Goal: Task Accomplishment & Management: Complete application form

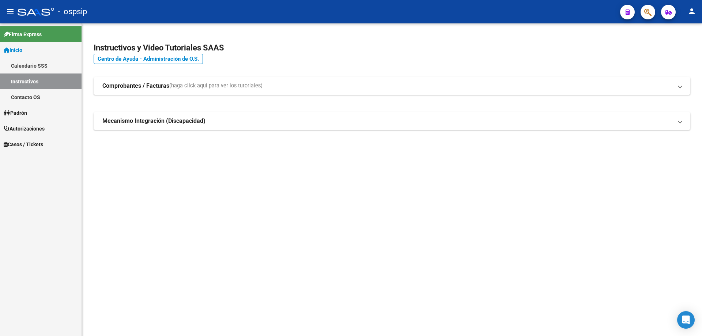
click at [643, 12] on button "button" at bounding box center [648, 12] width 15 height 15
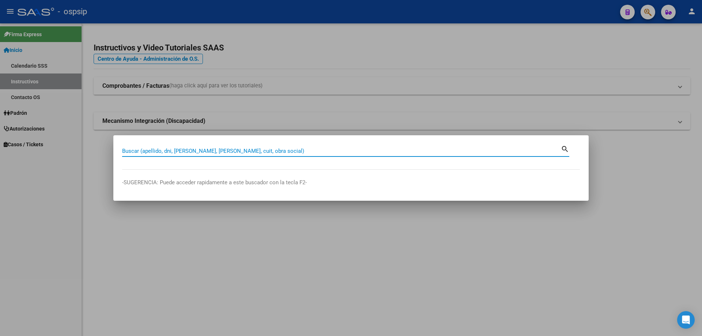
paste input "41570950"
type input "41570950"
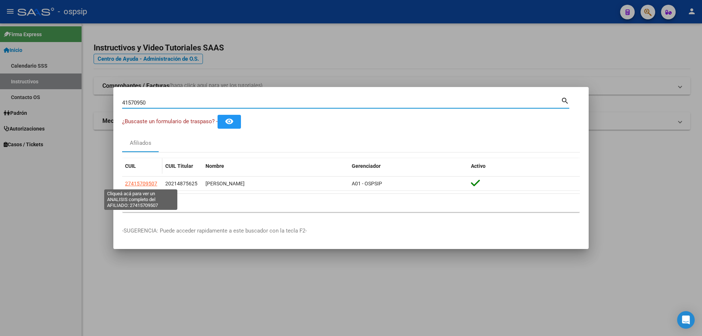
click at [137, 186] on span "27415709507" at bounding box center [141, 184] width 32 height 6
type textarea "27415709507"
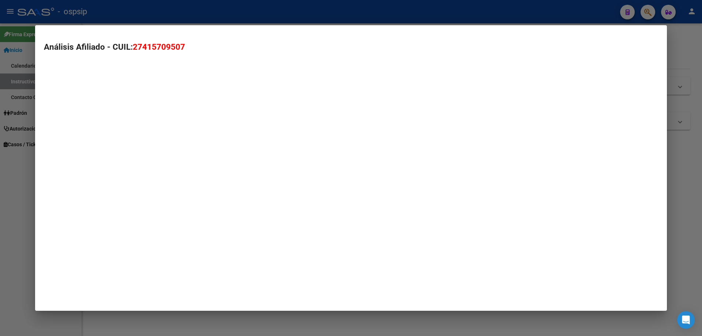
click at [141, 183] on mat-dialog-container "Análisis Afiliado - CUIL: 27415709507" at bounding box center [351, 168] width 632 height 286
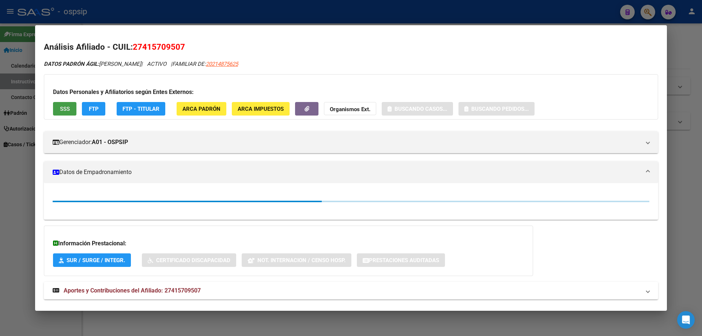
click at [65, 113] on button "SSS" at bounding box center [64, 109] width 23 height 14
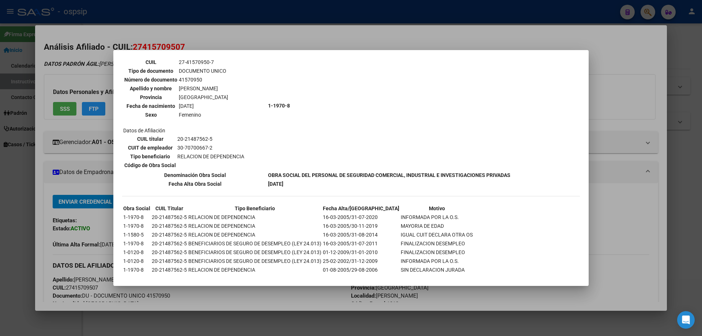
scroll to position [463, 0]
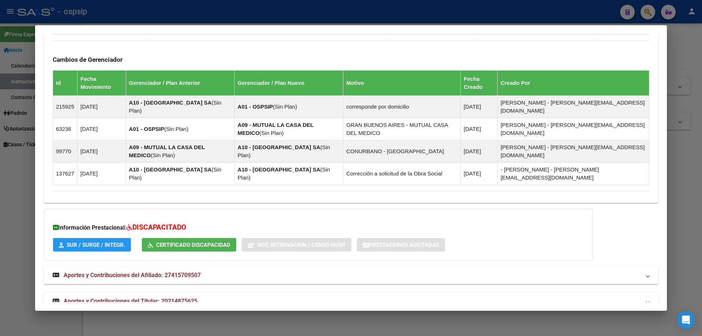
click at [149, 298] on span "Aportes y Contribuciones del Titular: 20214875625" at bounding box center [131, 301] width 134 height 7
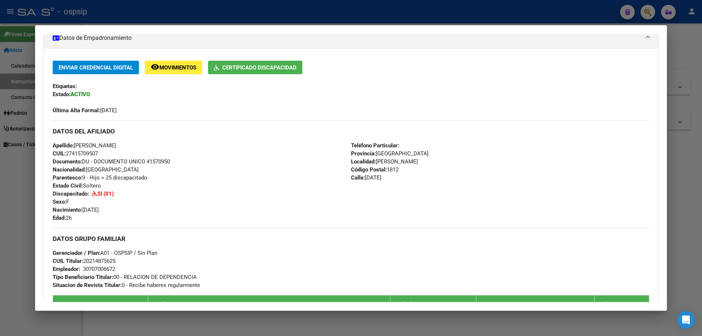
scroll to position [0, 0]
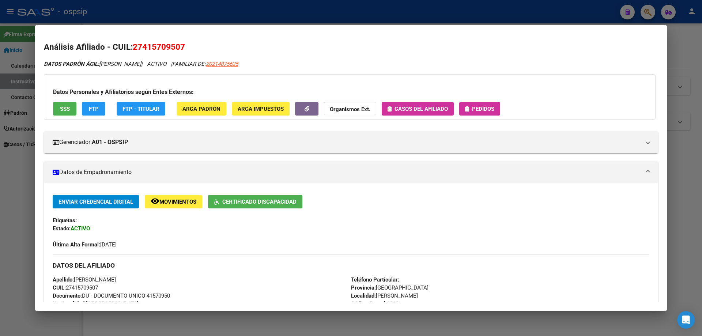
click at [486, 111] on span "Pedidos" at bounding box center [483, 109] width 22 height 7
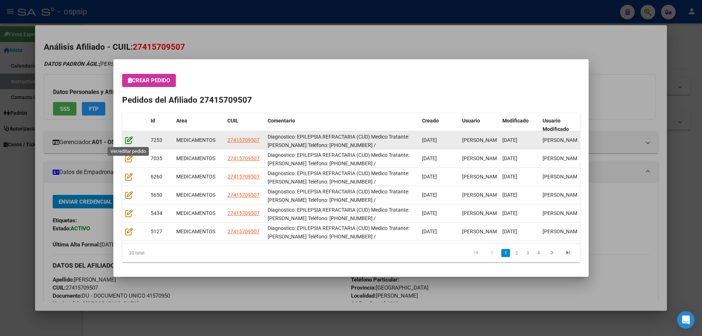
click at [129, 141] on icon at bounding box center [129, 140] width 8 height 8
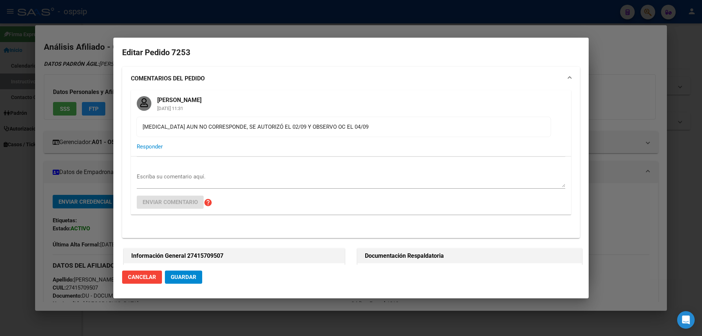
type input "[GEOGRAPHIC_DATA], [PERSON_NAME], [DATE]"
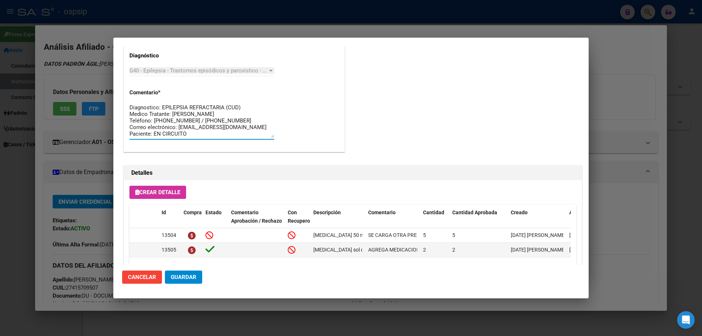
drag, startPoint x: 192, startPoint y: 135, endPoint x: 122, endPoint y: 91, distance: 82.4
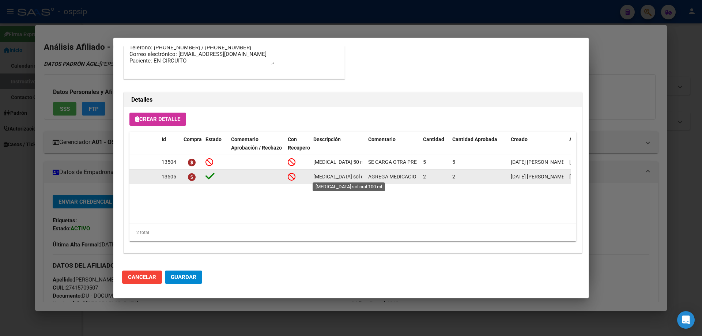
scroll to position [0, 12]
drag, startPoint x: 312, startPoint y: 177, endPoint x: 365, endPoint y: 180, distance: 53.1
click at [365, 180] on datatable-body-cell "[MEDICAL_DATA] sol oral 100 ml" at bounding box center [338, 177] width 55 height 14
copy span "[MEDICAL_DATA] sol oral 100 ml"
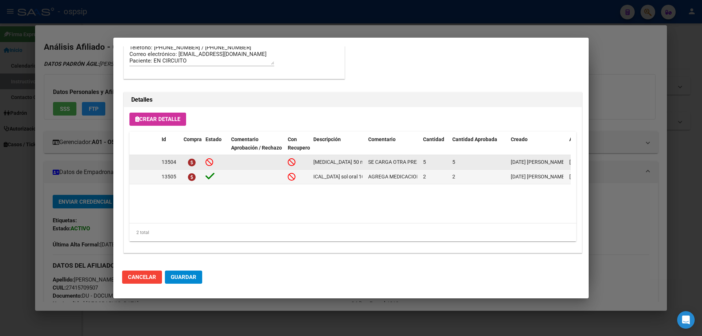
scroll to position [0, 25]
drag, startPoint x: 313, startPoint y: 161, endPoint x: 364, endPoint y: 161, distance: 50.8
click at [364, 161] on datatable-body-cell "[MEDICAL_DATA] 50 mg comp.rec.x 50" at bounding box center [338, 162] width 55 height 14
copy span "[MEDICAL_DATA] 50 mg comp.rec.x 50"
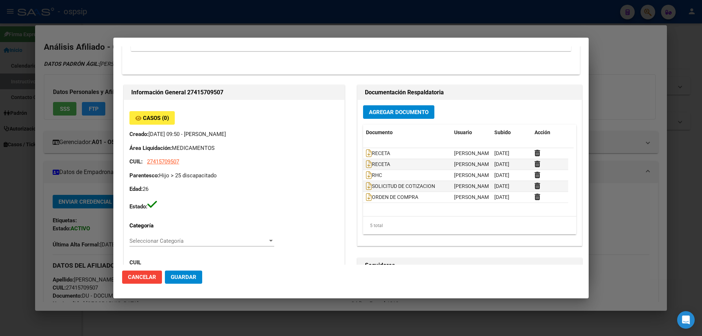
scroll to position [154, 0]
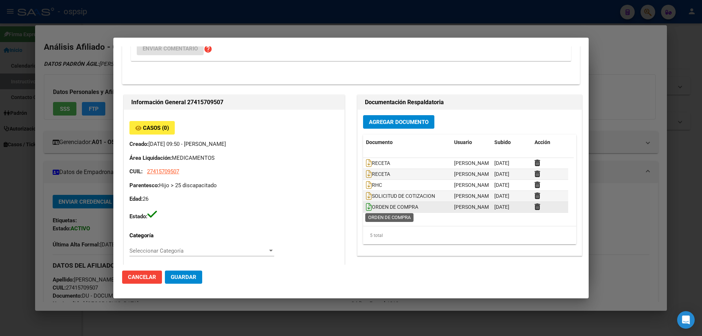
click at [366, 206] on icon at bounding box center [369, 207] width 6 height 8
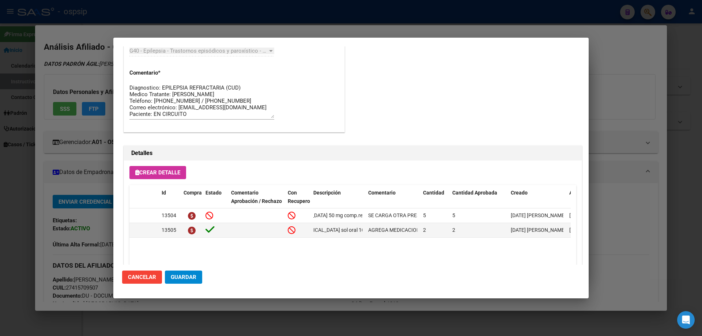
scroll to position [629, 0]
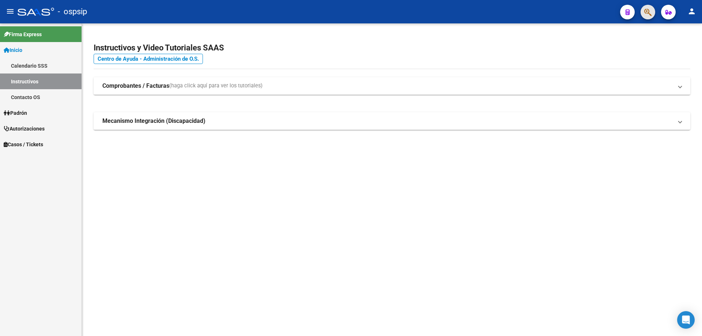
click at [642, 14] on button "button" at bounding box center [648, 12] width 15 height 15
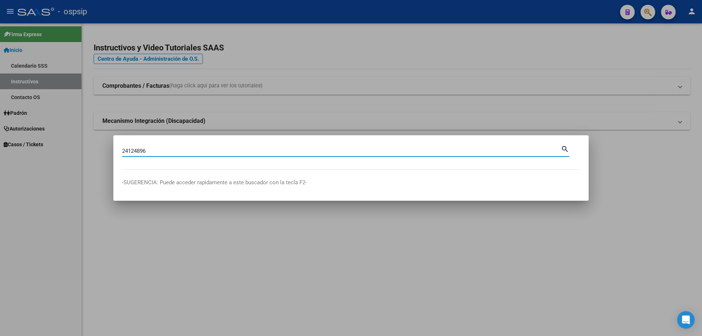
type input "24124896"
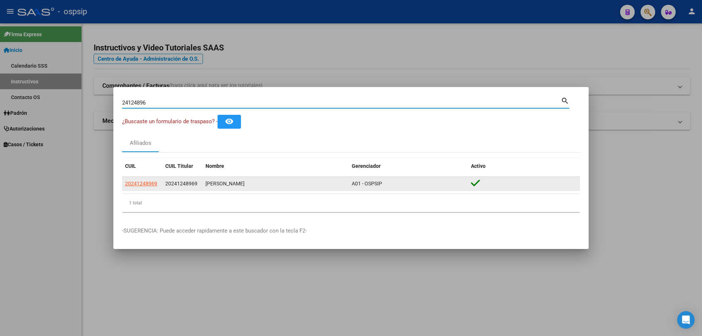
click at [147, 183] on span "20241248969" at bounding box center [141, 184] width 32 height 6
type textarea "20241248969"
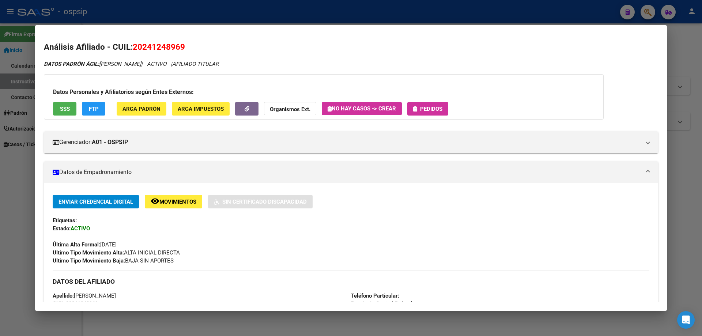
click at [64, 109] on span "SSS" at bounding box center [65, 109] width 10 height 7
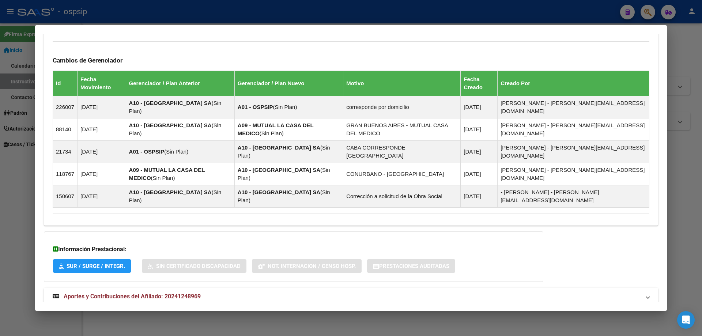
scroll to position [417, 0]
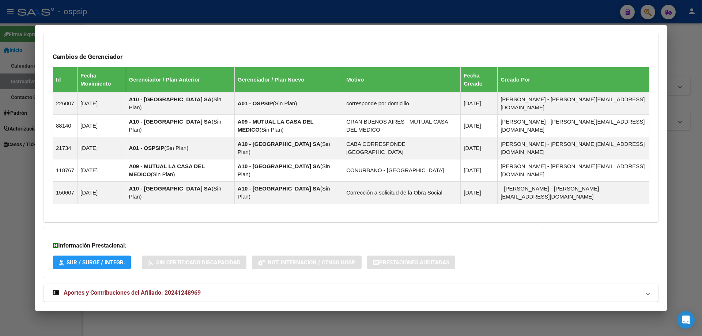
click at [123, 289] on span "Aportes y Contribuciones del Afiliado: 20241248969" at bounding box center [132, 292] width 137 height 7
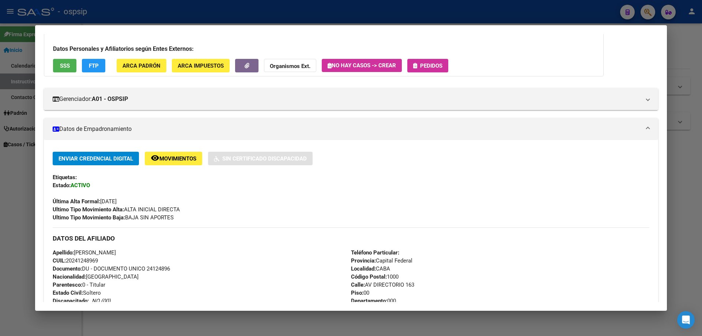
scroll to position [0, 0]
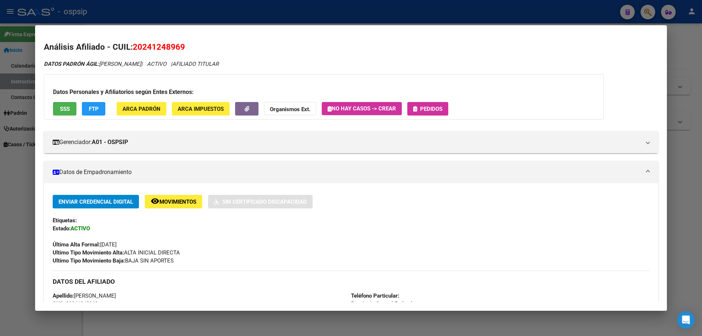
click at [422, 102] on button "Pedidos" at bounding box center [427, 109] width 41 height 14
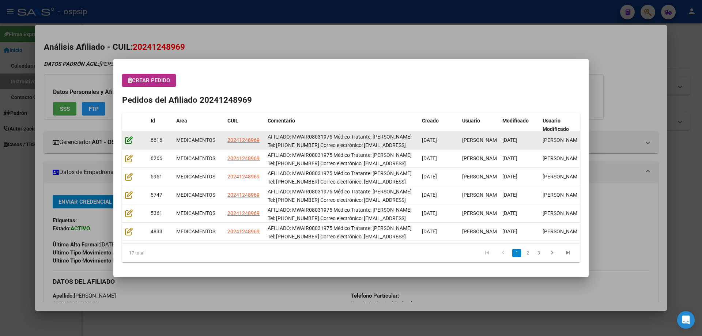
click at [132, 141] on icon at bounding box center [129, 140] width 8 height 8
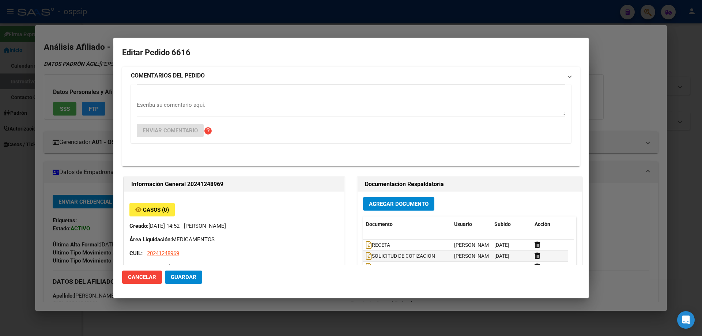
type input "Capital Federal, [STREET_ADDRESS], Piso: 00, Departamento: 000"
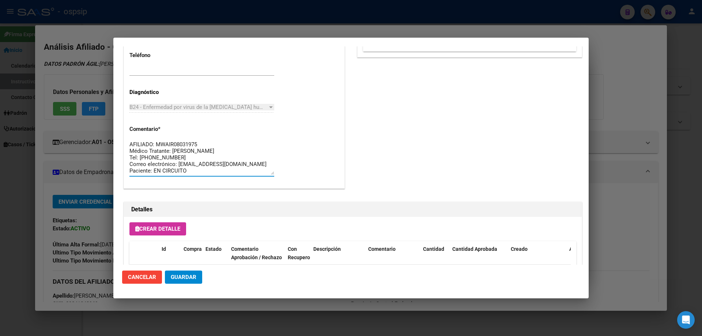
drag, startPoint x: 200, startPoint y: 168, endPoint x: 123, endPoint y: 131, distance: 85.2
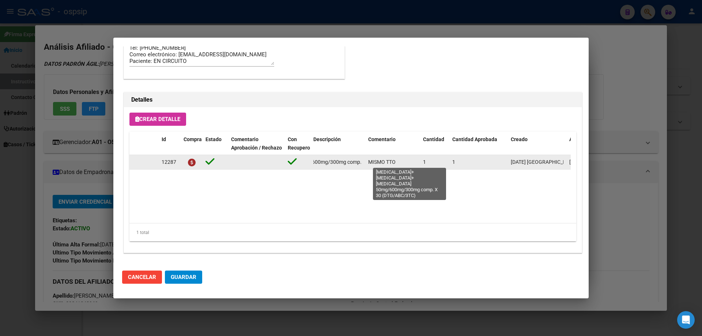
scroll to position [0, 143]
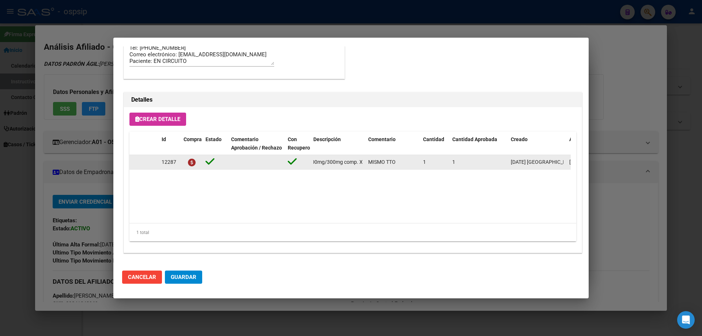
drag, startPoint x: 335, startPoint y: 162, endPoint x: 365, endPoint y: 164, distance: 30.1
click at [365, 164] on datatable-body-cell "[MEDICAL_DATA]+[MEDICAL_DATA]+[MEDICAL_DATA] 50mg/600mg/300mg comp. X 30 (DTG/A…" at bounding box center [338, 162] width 55 height 14
copy span "[MEDICAL_DATA]+[MEDICAL_DATA]+[MEDICAL_DATA] 50mg/600mg/300mg comp. X 30 (DTG/A…"
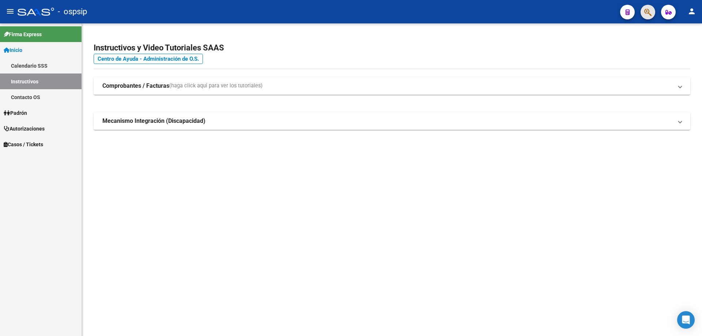
click at [648, 10] on icon "button" at bounding box center [647, 12] width 7 height 8
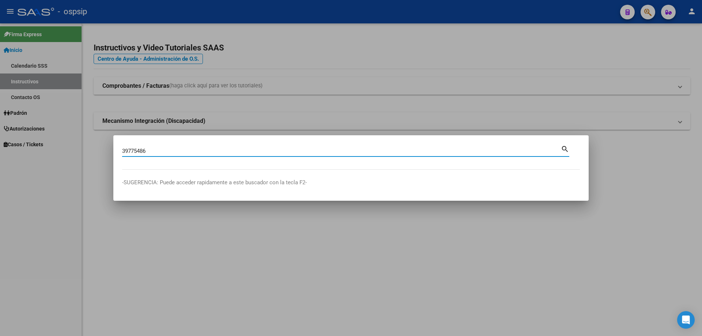
type input "39775486"
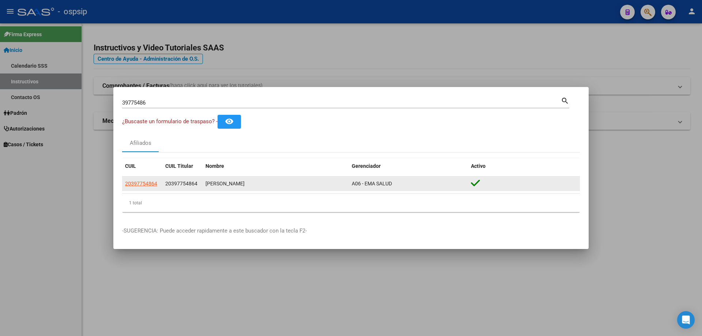
click at [139, 180] on app-link-go-to "20397754864" at bounding box center [141, 184] width 32 height 8
click at [149, 181] on span "20397754864" at bounding box center [141, 184] width 32 height 6
type textarea "20397754864"
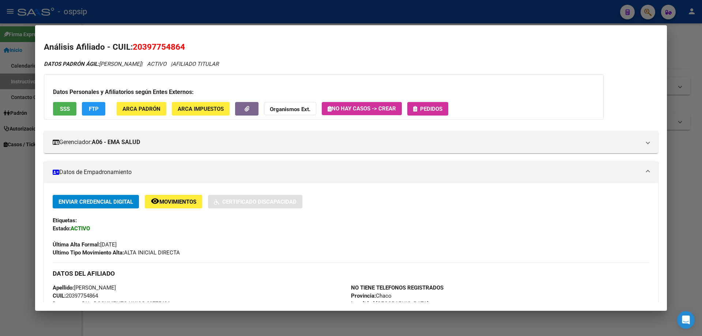
click at [62, 111] on span "SSS" at bounding box center [65, 109] width 10 height 7
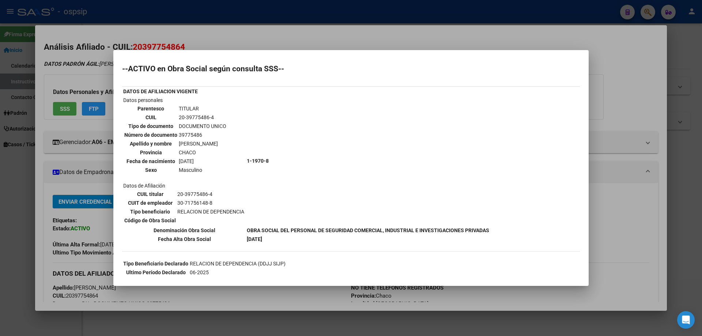
scroll to position [83, 0]
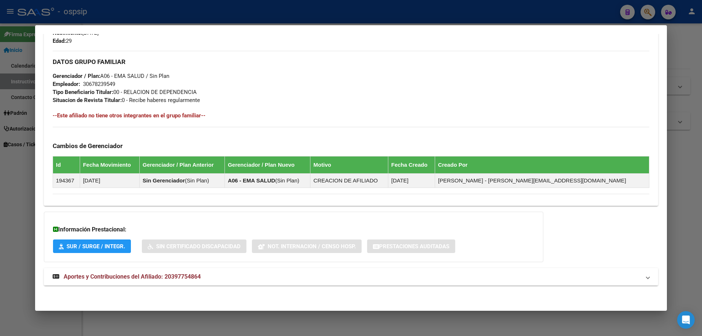
click at [181, 274] on span "Aportes y Contribuciones del Afiliado: 20397754864" at bounding box center [132, 276] width 137 height 7
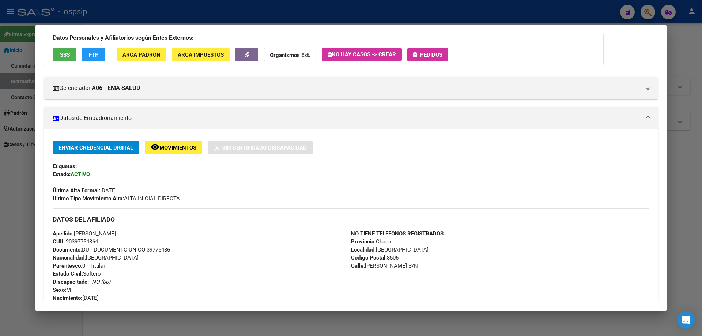
scroll to position [0, 0]
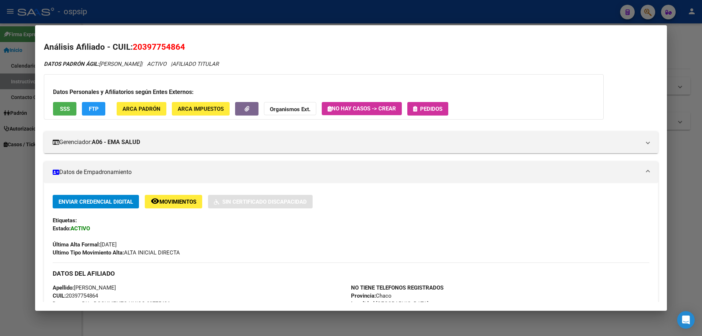
click at [431, 112] on span "Pedidos" at bounding box center [431, 109] width 22 height 7
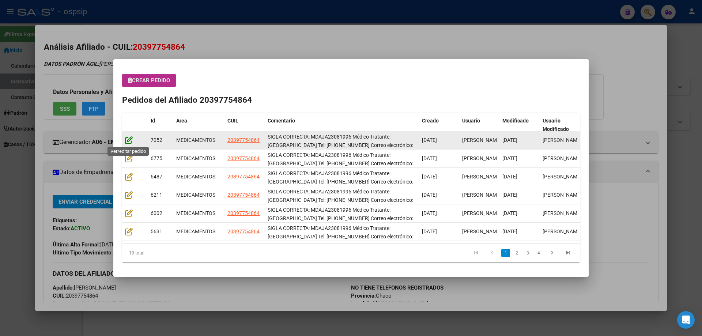
click at [126, 141] on icon at bounding box center [129, 140] width 8 height 8
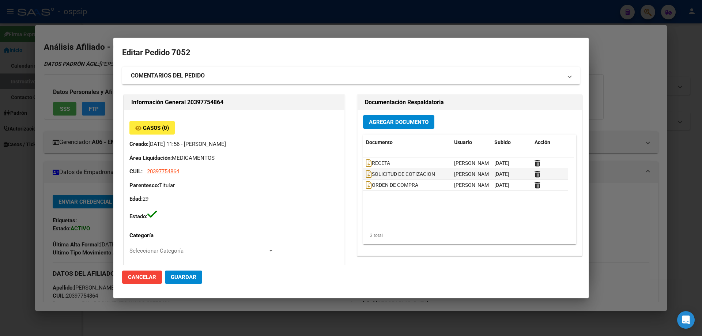
type input "[GEOGRAPHIC_DATA], [GEOGRAPHIC_DATA], [PERSON_NAME] S/N"
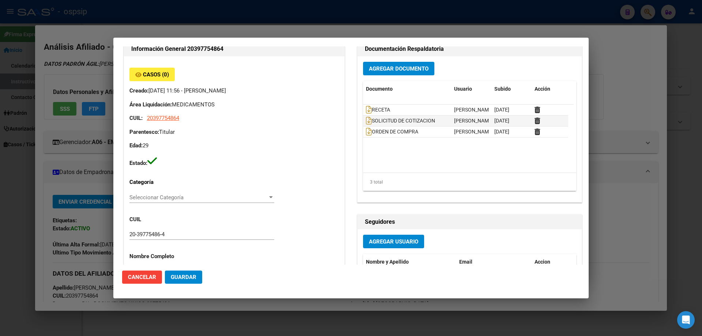
scroll to position [37, 0]
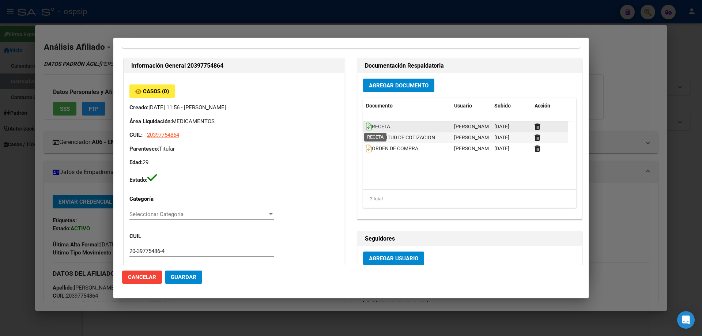
click at [367, 125] on icon at bounding box center [369, 127] width 6 height 8
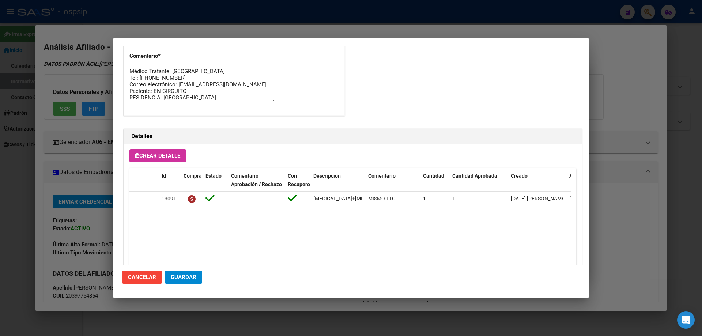
scroll to position [0, 0]
drag, startPoint x: 197, startPoint y: 99, endPoint x: 119, endPoint y: 63, distance: 86.2
click at [119, 63] on mat-dialog-content "Editar Pedido 7052 COMENTARIOS DEL PEDIDO Escriba su comentario aquí. Enviar co…" at bounding box center [351, 155] width 476 height 218
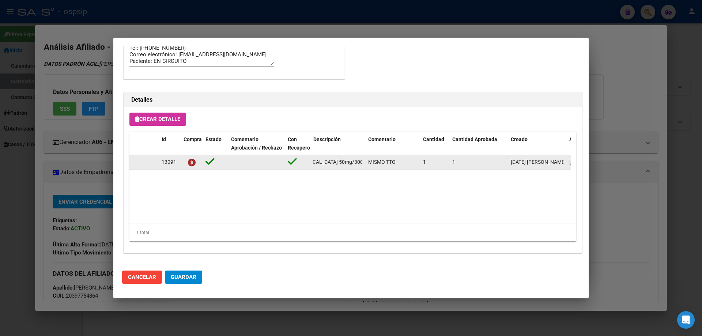
scroll to position [0, 90]
drag, startPoint x: 313, startPoint y: 165, endPoint x: 352, endPoint y: 165, distance: 39.5
click at [365, 168] on datatable-body-cell "[MEDICAL_DATA]+[MEDICAL_DATA] 50mg/300mg comp. x 30 (DTG/3TC)" at bounding box center [338, 162] width 55 height 14
copy span "[MEDICAL_DATA]+[MEDICAL_DATA] 50mg/300mg comp. x 30 (DTG/3TC)"
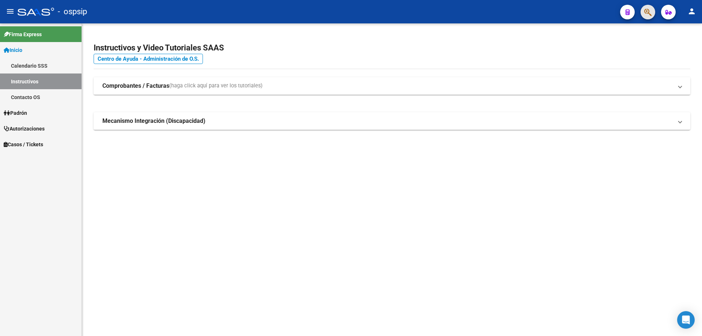
click at [647, 10] on icon "button" at bounding box center [647, 12] width 7 height 8
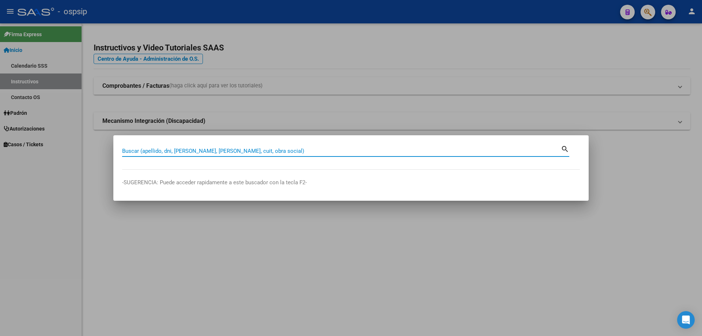
paste input "34001805"
type input "34001805"
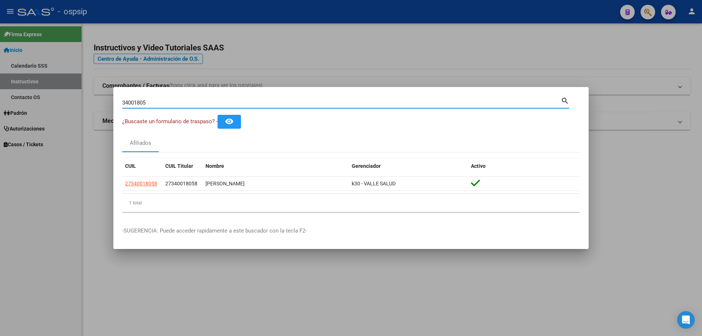
click at [144, 189] on datatable-body-cell "27340018058" at bounding box center [142, 184] width 40 height 14
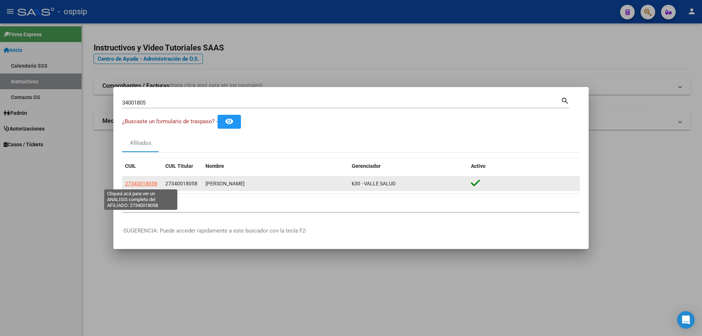
click at [145, 184] on span "27340018058" at bounding box center [141, 184] width 32 height 6
type textarea "27340018058"
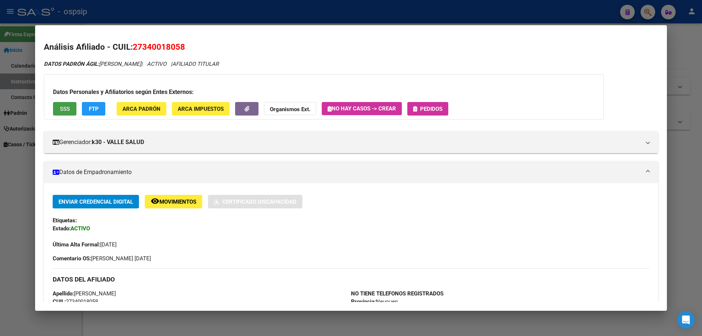
click at [67, 109] on span "SSS" at bounding box center [65, 109] width 10 height 7
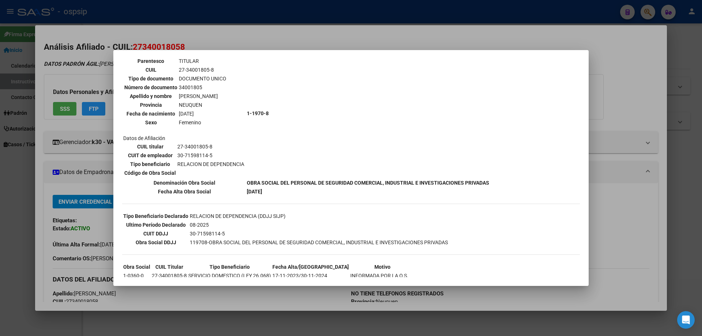
scroll to position [92, 0]
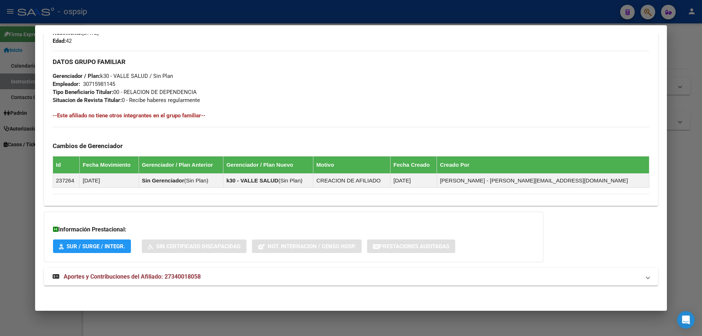
click at [136, 281] on strong "Aportes y Contribuciones del Afiliado: 27340018058" at bounding box center [127, 276] width 148 height 9
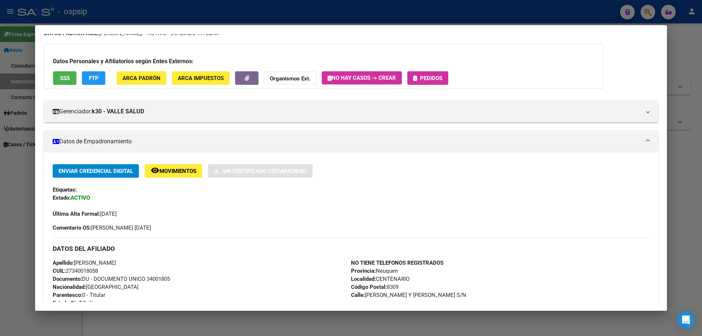
scroll to position [0, 0]
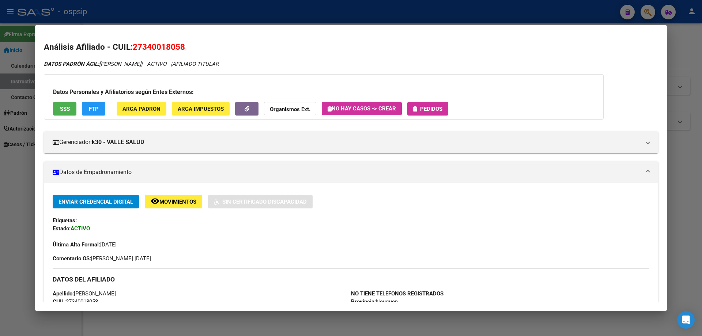
click at [431, 111] on span "Pedidos" at bounding box center [431, 109] width 22 height 7
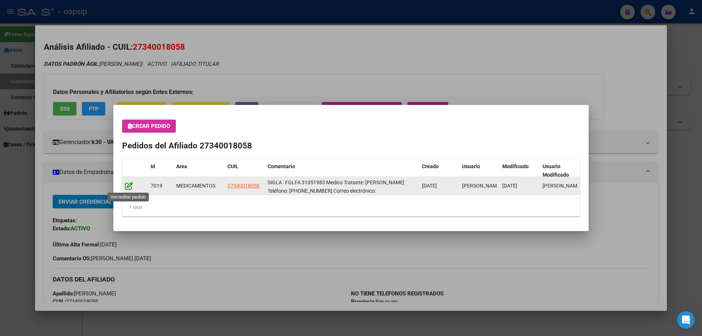
click at [127, 187] on icon at bounding box center [129, 186] width 8 height 8
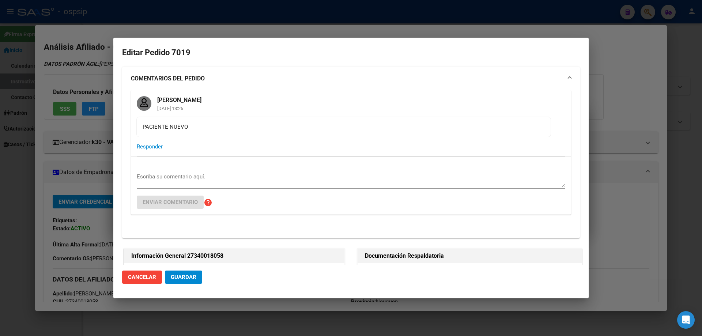
type input "Neuquen, CENTENARIO, P. NERUDA Y A. TROILO S/N"
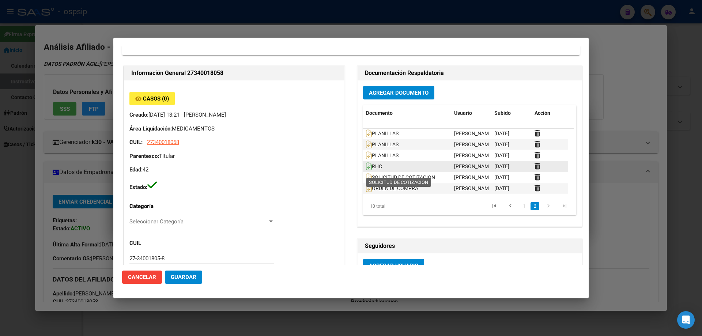
scroll to position [219, 0]
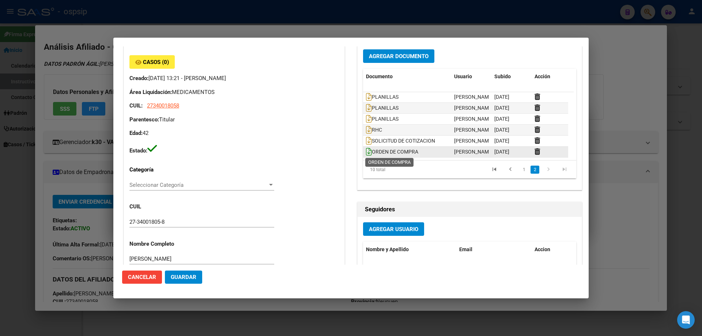
click at [366, 151] on icon at bounding box center [369, 152] width 6 height 8
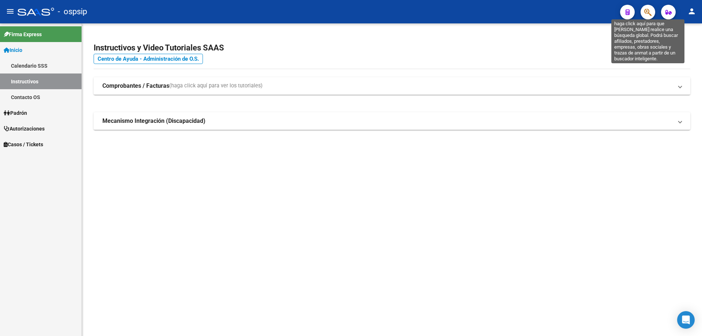
click at [649, 15] on icon "button" at bounding box center [647, 12] width 7 height 8
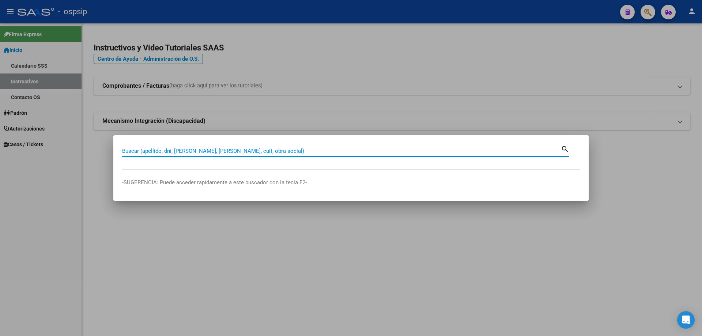
paste input "27415709507"
type input "27415709507"
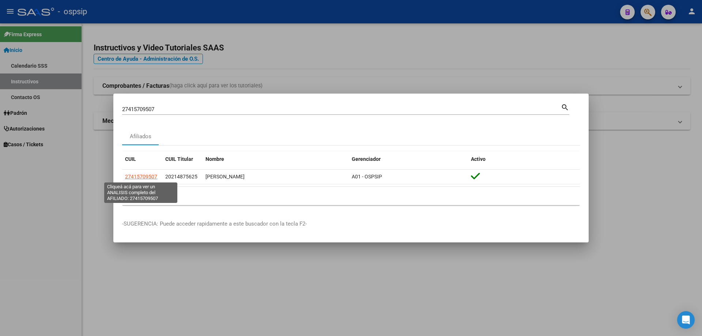
click at [138, 179] on span "27415709507" at bounding box center [141, 177] width 32 height 6
type textarea "27415709507"
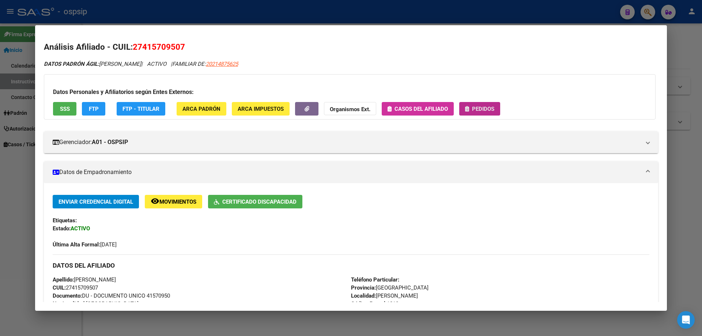
click at [469, 108] on span "Pedidos" at bounding box center [479, 108] width 29 height 7
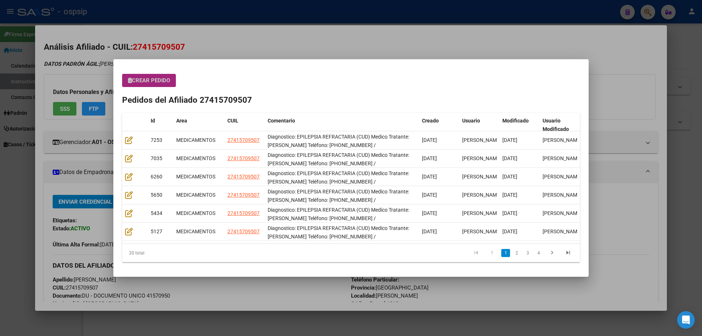
click at [146, 86] on button "Crear Pedido" at bounding box center [149, 80] width 54 height 13
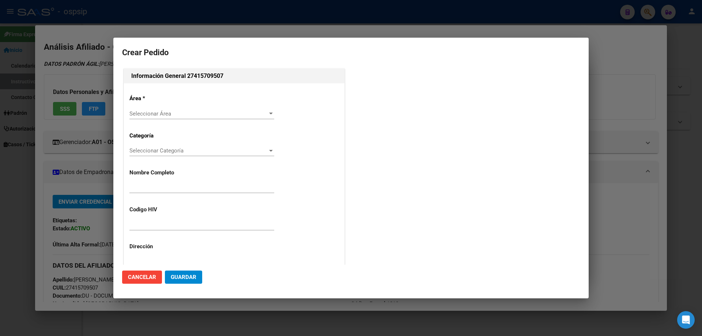
type input "[PERSON_NAME]"
type input "NO CORRESPONDE"
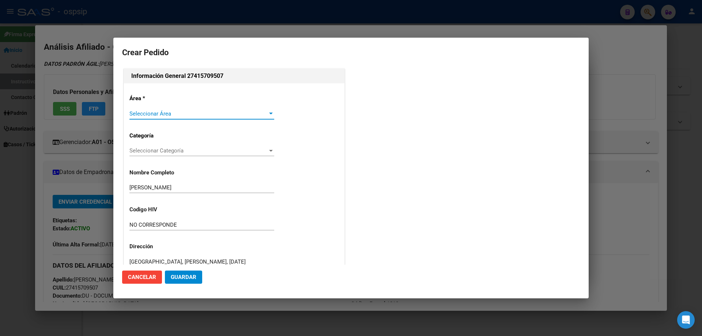
type input "[GEOGRAPHIC_DATA], [PERSON_NAME], [DATE]"
click at [147, 116] on span "Seleccionar Área" at bounding box center [198, 113] width 138 height 7
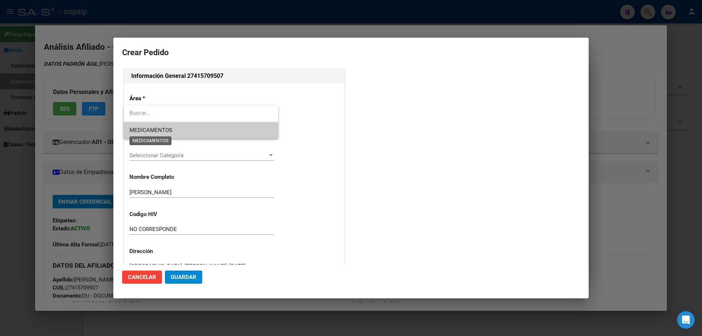
click at [144, 132] on span "MEDICAMENTOS" at bounding box center [150, 130] width 43 height 7
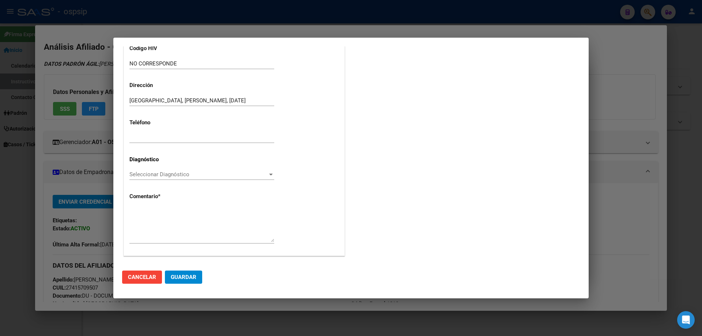
scroll to position [164, 0]
click at [144, 176] on div "Seleccionar Diagnóstico Seleccionar Diagnóstico" at bounding box center [201, 171] width 145 height 11
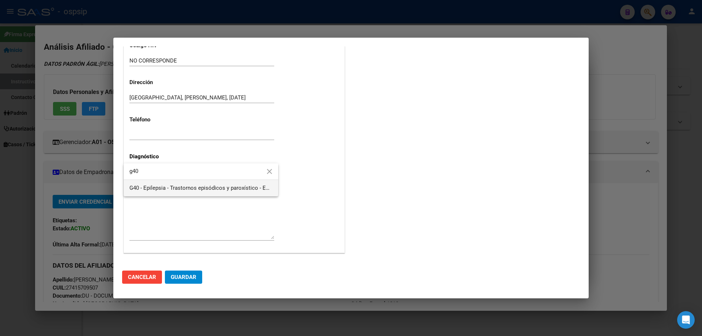
type input "g40"
click at [147, 188] on span "G40 - Epilepsia - Trastornos episódicos y paroxístico - ENFERMEDADES DEL SISTEM…" at bounding box center [248, 188] width 239 height 7
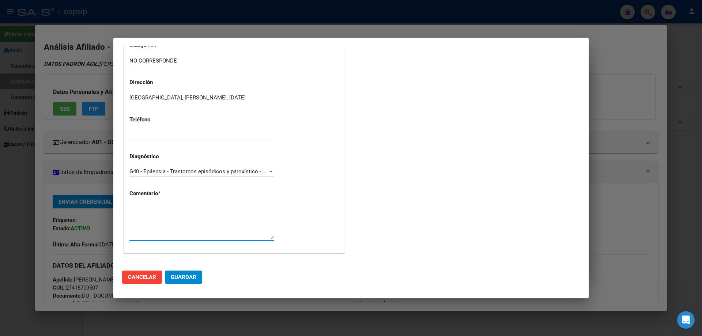
paste textarea "Diagnostico: EPILEPSIA REFRACTARIA (CUD) Medico Tratante: [PERSON_NAME] Teléfon…"
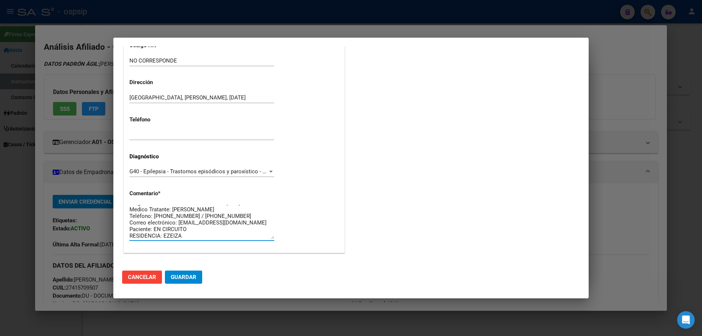
scroll to position [0, 0]
type textarea "Diagnostico: EPILEPSIA REFRACTARIA (CUD) Medico Tratante: [PERSON_NAME] Teléfon…"
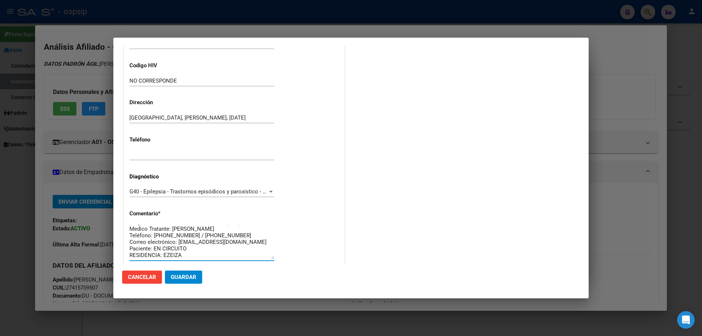
scroll to position [128, 0]
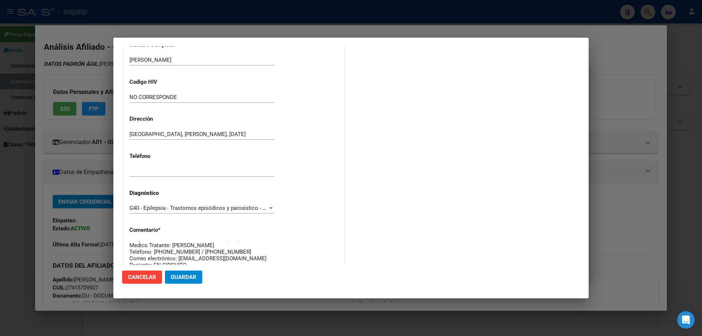
click at [195, 281] on button "Guardar" at bounding box center [183, 277] width 37 height 13
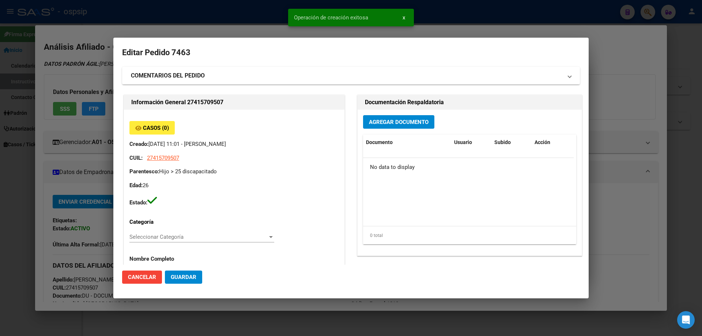
click at [383, 131] on div "Agregar Documento Documento Usuario Subido Acción No data to display 0 total 1" at bounding box center [470, 183] width 224 height 146
click at [380, 121] on span "Agregar Documento" at bounding box center [399, 122] width 60 height 7
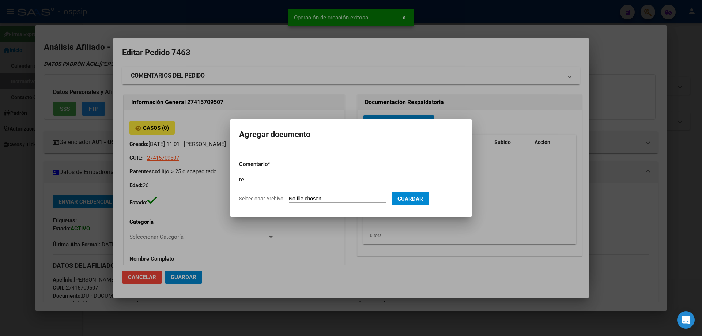
type input "r"
type input "RECETA"
click at [303, 202] on input "Seleccionar Archivo" at bounding box center [337, 199] width 97 height 7
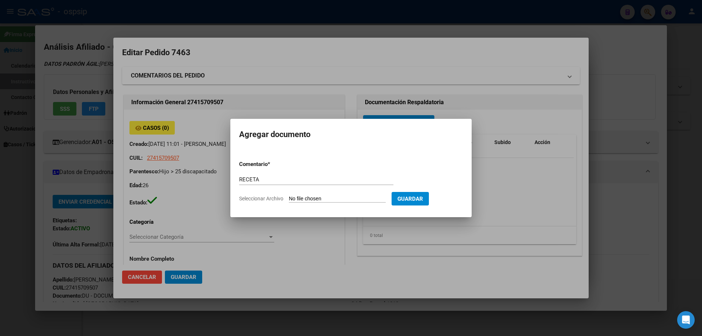
type input "C:\fakepath\[MEDICAL_DATA].pdf"
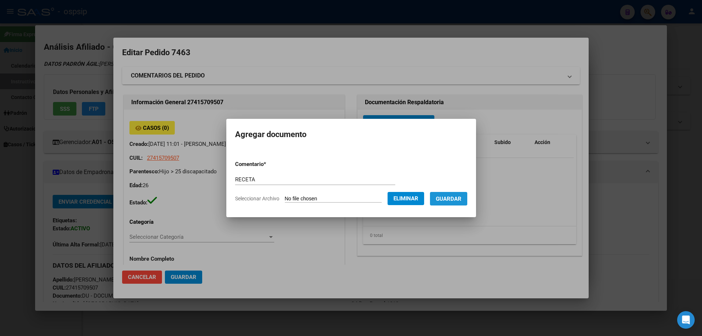
click at [455, 197] on span "Guardar" at bounding box center [449, 199] width 26 height 7
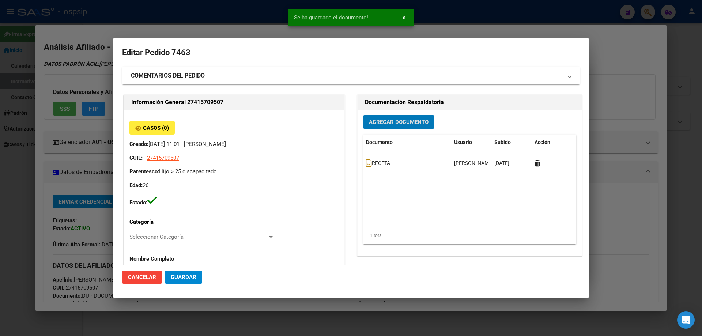
click at [376, 119] on span "Agregar Documento" at bounding box center [399, 122] width 60 height 7
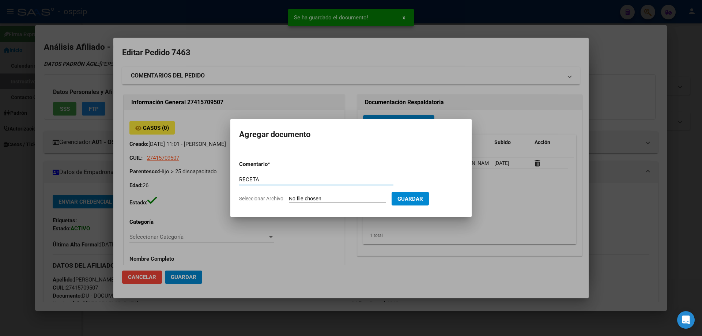
type input "RECETA"
click at [314, 205] on form "Comentario * RECETA Comentario Seleccionar Archivo Guardar" at bounding box center [351, 181] width 224 height 53
click at [314, 204] on form "Comentario * RECETA Comentario Seleccionar Archivo Guardar" at bounding box center [351, 181] width 224 height 53
click at [313, 198] on input "Seleccionar Archivo" at bounding box center [337, 199] width 97 height 7
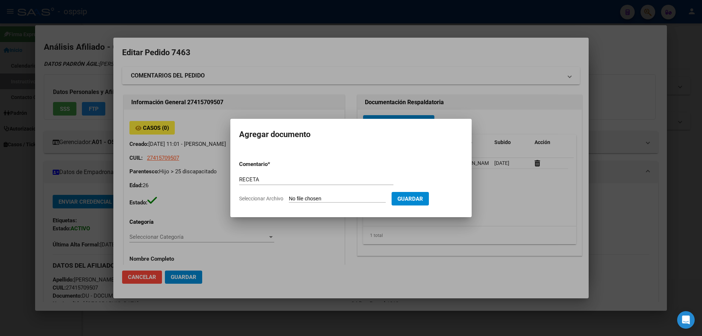
type input "C:\fakepath\[MEDICAL_DATA].pdf"
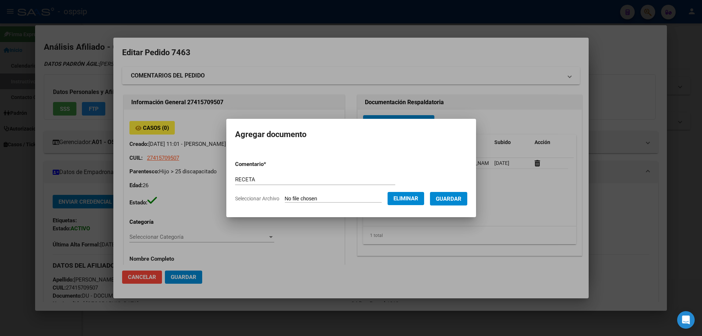
click at [448, 200] on span "Guardar" at bounding box center [449, 199] width 26 height 7
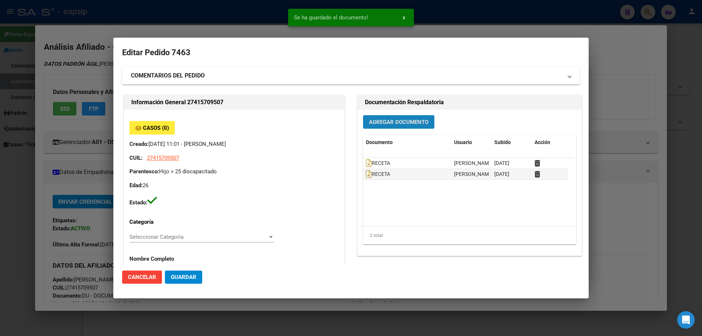
click at [387, 127] on button "Agregar Documento" at bounding box center [398, 122] width 71 height 14
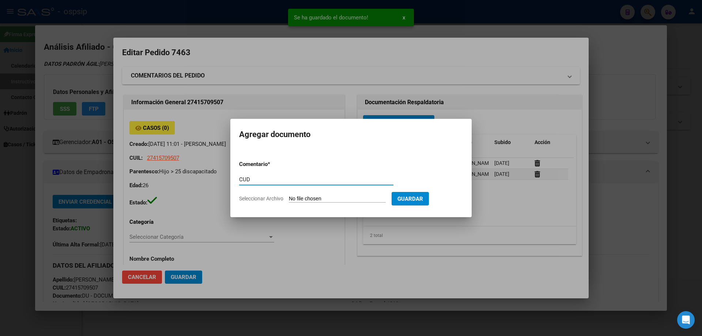
type input "CUD"
click at [310, 199] on input "Seleccionar Archivo" at bounding box center [337, 199] width 97 height 7
type input "C:\fakepath\CUD.jpg"
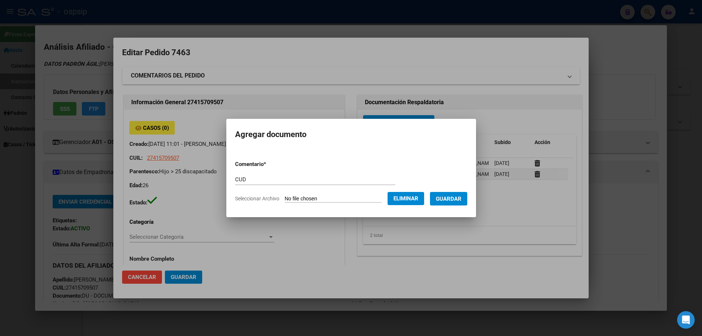
click at [461, 199] on span "Guardar" at bounding box center [449, 199] width 26 height 7
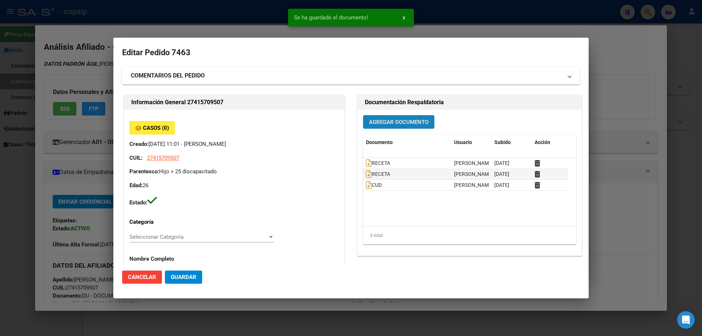
click at [374, 116] on button "Agregar Documento" at bounding box center [398, 122] width 71 height 14
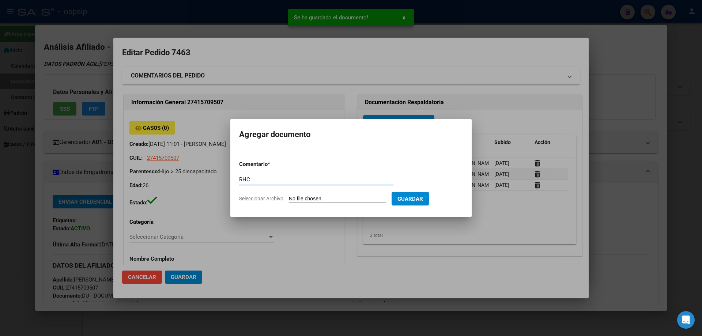
type input "RHC"
click at [301, 198] on input "Seleccionar Archivo" at bounding box center [337, 199] width 97 height 7
type input "C:\fakepath\RHC (111).jpg"
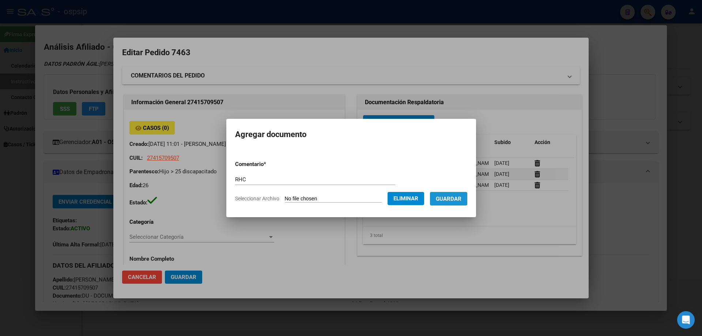
click at [456, 200] on span "Guardar" at bounding box center [449, 199] width 26 height 7
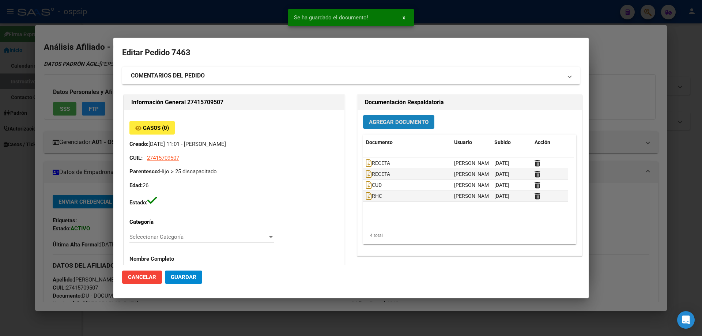
click at [379, 123] on span "Agregar Documento" at bounding box center [399, 122] width 60 height 7
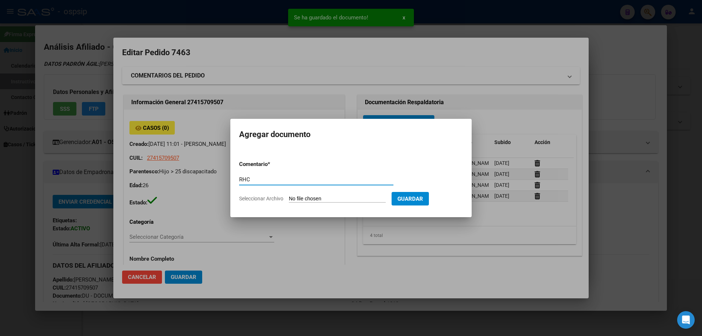
type input "RHC"
click at [334, 200] on input "Seleccionar Archivo" at bounding box center [337, 199] width 97 height 7
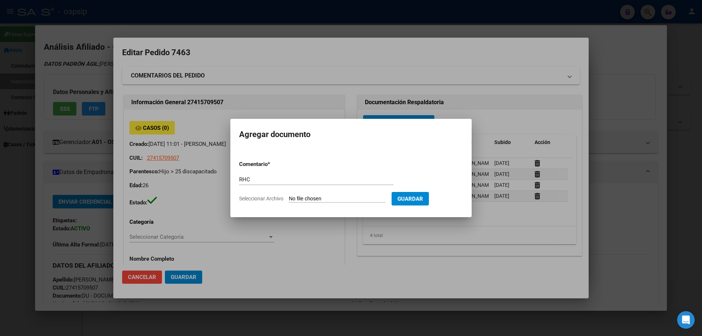
type input "C:\fakepath\RHC (112).jpg"
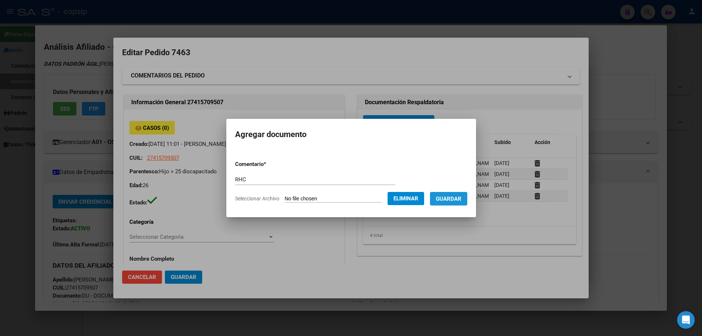
click at [458, 199] on span "Guardar" at bounding box center [449, 199] width 26 height 7
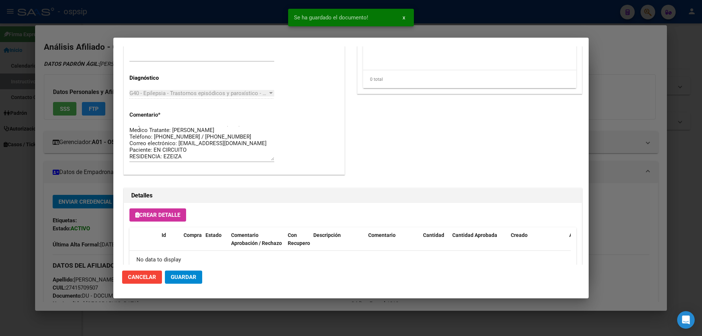
scroll to position [425, 0]
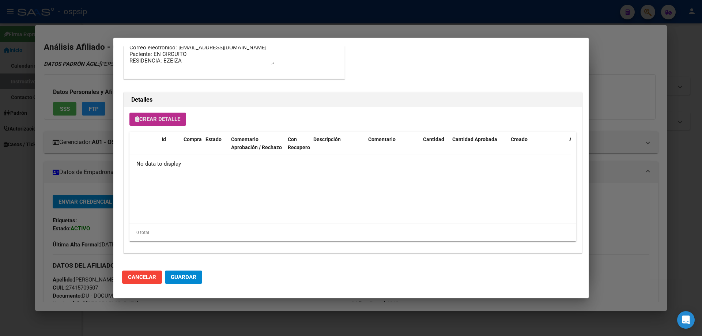
click at [174, 118] on span "Crear Detalle" at bounding box center [157, 119] width 45 height 7
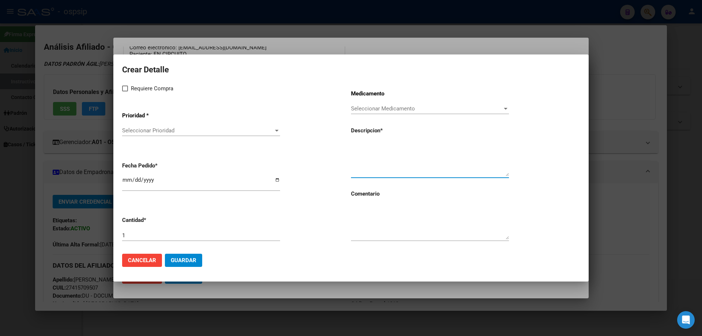
paste textarea "[MEDICAL_DATA] sol oral 100 ml"
type textarea "[MEDICAL_DATA] sol oral 100 ml"
click at [392, 224] on textarea at bounding box center [430, 222] width 158 height 34
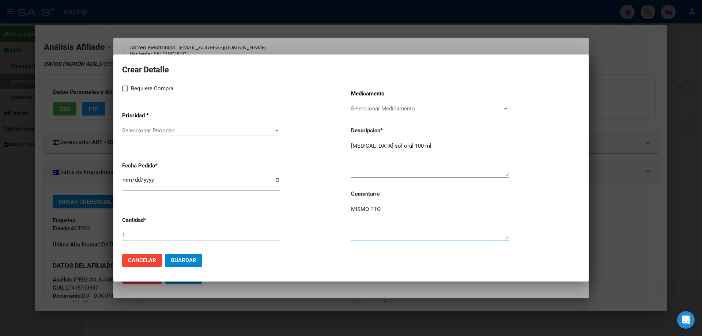
type textarea "MISMO TTO"
click at [129, 91] on label "Requiere Compra" at bounding box center [147, 88] width 51 height 9
click at [125, 91] on input "Requiere Compra" at bounding box center [125, 91] width 0 height 0
checkbox input "true"
click at [135, 135] on div "Seleccionar Prioridad Seleccionar Prioridad" at bounding box center [201, 130] width 158 height 11
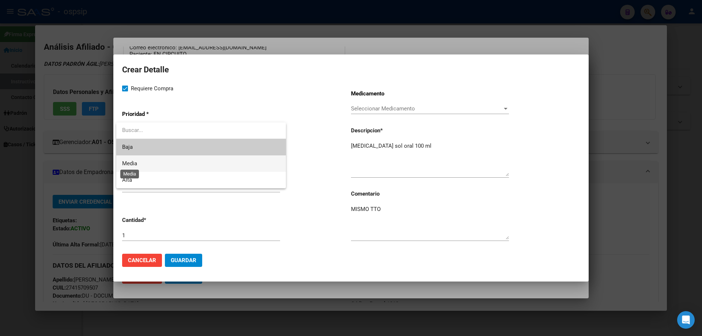
click at [136, 163] on span "Media" at bounding box center [129, 163] width 15 height 7
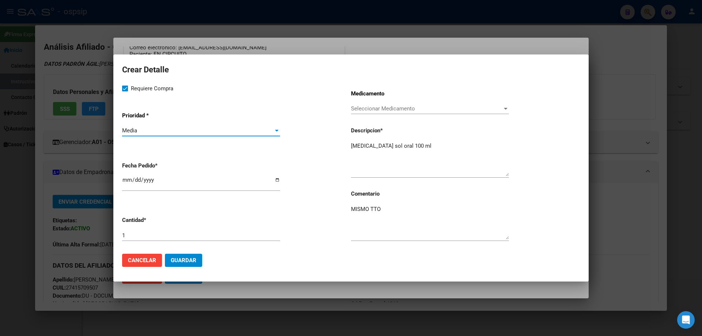
click at [121, 180] on mat-dialog-content "Crear Detalle Requiere Compra Prioridad * Media Seleccionar Prioridad Fecha Ped…" at bounding box center [351, 155] width 476 height 184
click at [125, 180] on input "[DATE]" at bounding box center [201, 183] width 158 height 12
type input "[DATE]"
click at [138, 235] on input "1" at bounding box center [201, 235] width 158 height 7
type input "2"
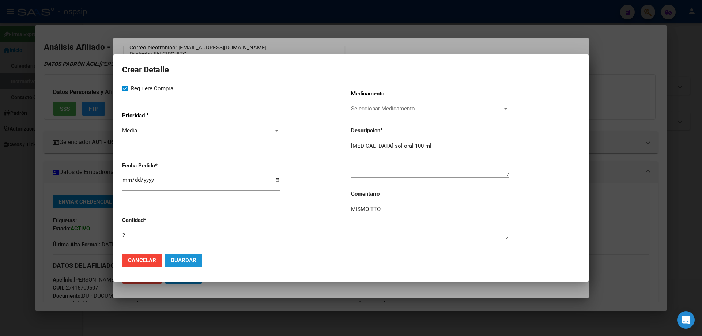
click at [174, 258] on span "Guardar" at bounding box center [184, 260] width 26 height 7
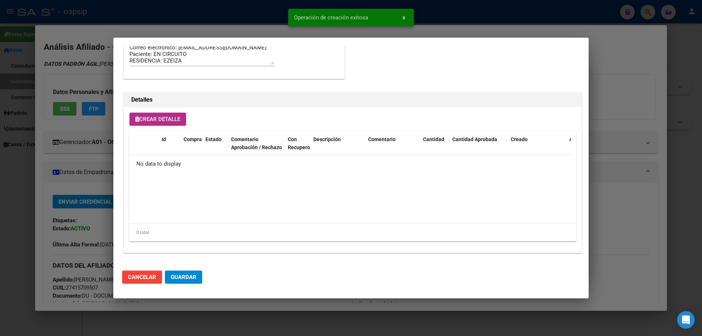
scroll to position [439, 0]
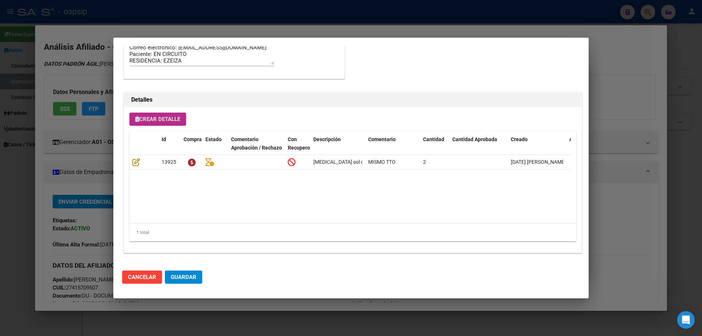
click at [161, 120] on span "Crear Detalle" at bounding box center [157, 119] width 45 height 7
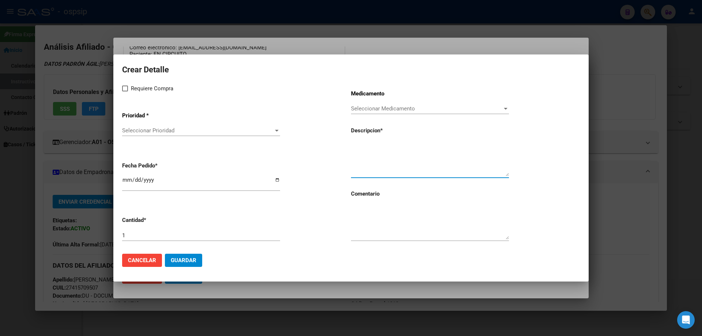
paste textarea "[MEDICAL_DATA] 50 mg comp.rec.x 50"
type textarea "[MEDICAL_DATA] 50 mg comp.rec.x 50"
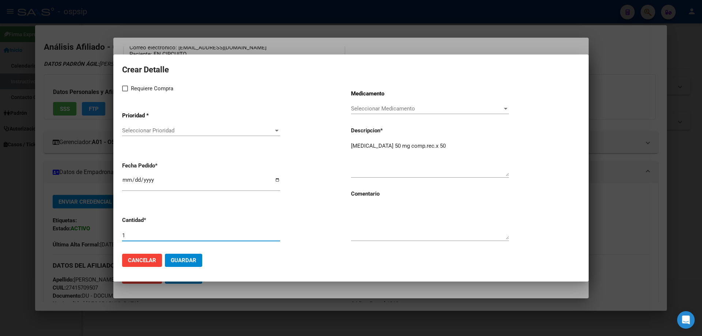
click at [178, 234] on input "1" at bounding box center [201, 235] width 158 height 7
type input "5"
click at [369, 218] on textarea at bounding box center [430, 222] width 158 height 34
type textarea "p"
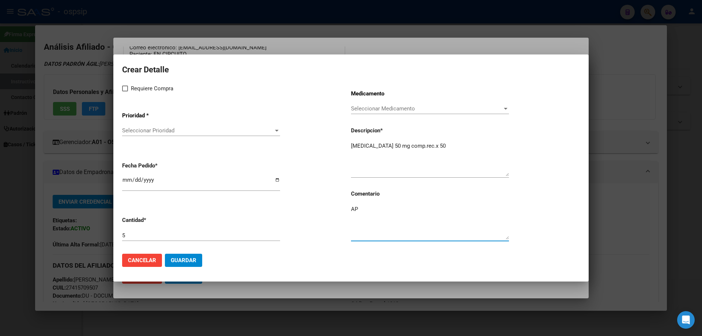
type textarea "A"
type textarea "POR FAVOR, EVALUAR CANTIDADES"
click at [194, 256] on button "Guardar" at bounding box center [183, 260] width 37 height 13
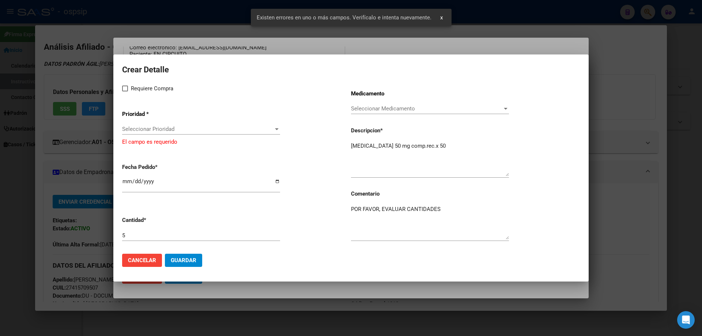
click at [124, 87] on span at bounding box center [125, 89] width 6 height 6
click at [125, 91] on input "Requiere Compra" at bounding box center [125, 91] width 0 height 0
checkbox input "true"
click at [139, 131] on span "Seleccionar Prioridad" at bounding box center [197, 129] width 151 height 7
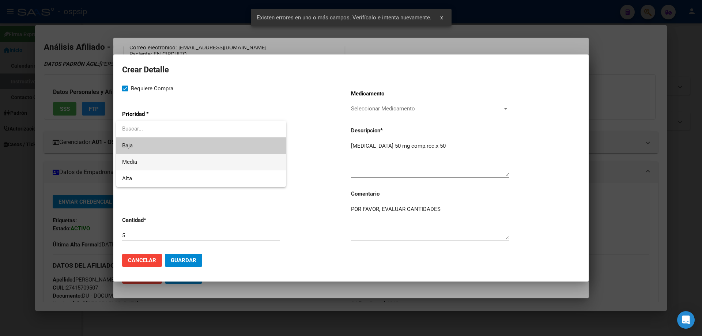
click at [149, 160] on span "Media" at bounding box center [201, 162] width 158 height 16
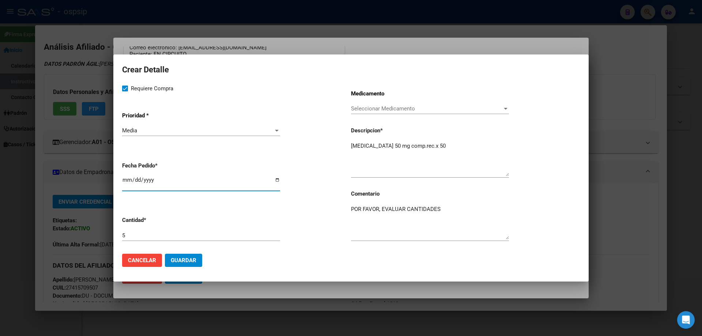
click at [127, 182] on input "[DATE]" at bounding box center [201, 183] width 158 height 12
type input "[DATE]"
click at [176, 251] on mat-dialog-actions "Cancelar Guardar" at bounding box center [351, 260] width 458 height 25
drag, startPoint x: 176, startPoint y: 254, endPoint x: 177, endPoint y: 262, distance: 8.3
click at [176, 258] on button "Guardar" at bounding box center [183, 260] width 37 height 13
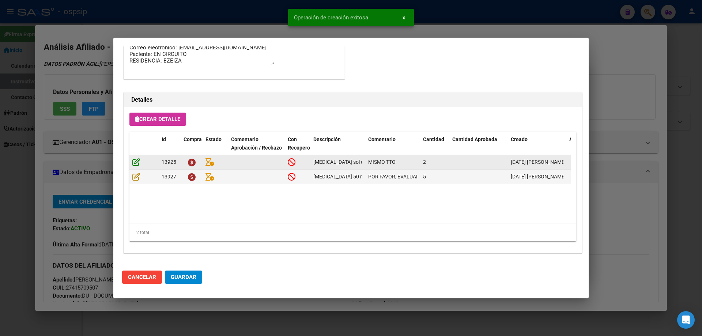
click at [137, 160] on icon at bounding box center [136, 162] width 8 height 8
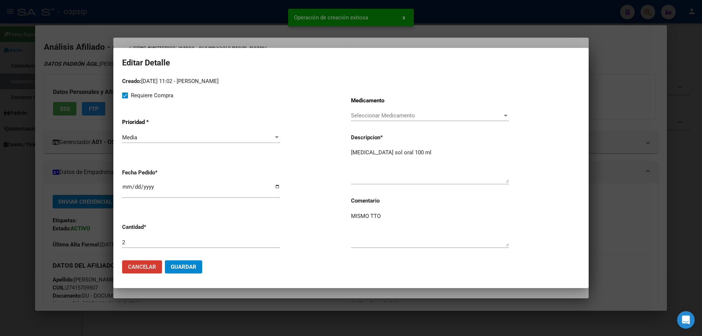
click at [184, 272] on button "Guardar" at bounding box center [183, 266] width 37 height 13
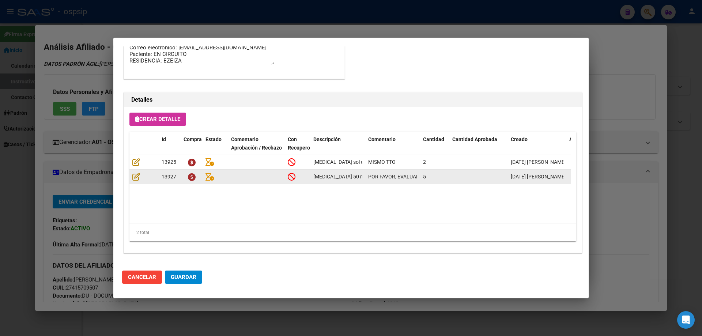
click at [132, 178] on datatable-body-cell at bounding box center [143, 177] width 29 height 14
click at [134, 177] on icon at bounding box center [136, 177] width 8 height 8
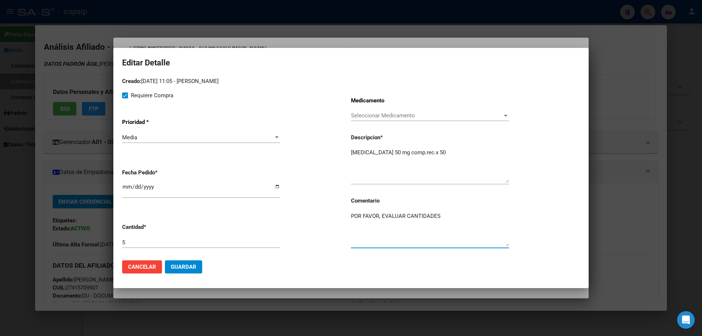
drag, startPoint x: 447, startPoint y: 213, endPoint x: 323, endPoint y: 218, distance: 124.1
click at [323, 218] on div "Requiere Compra Prioridad * Media Seleccionar Prioridad Fecha Pedido * [DATE] C…" at bounding box center [351, 173] width 458 height 164
type textarea "MISMO TTO"
click at [172, 267] on span "Guardar" at bounding box center [184, 267] width 26 height 7
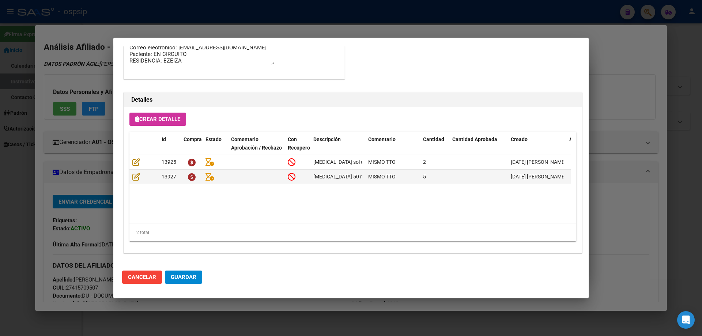
click at [190, 275] on span "Guardar" at bounding box center [184, 277] width 26 height 7
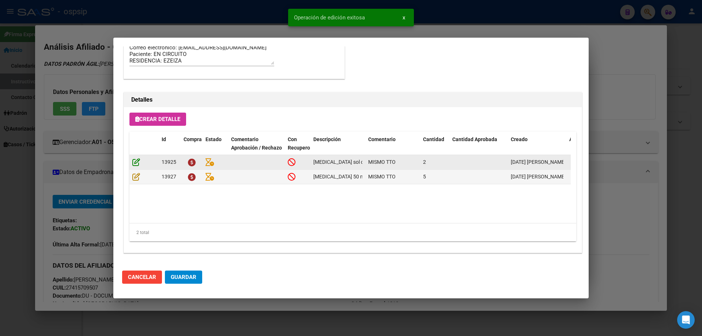
click at [135, 158] on icon at bounding box center [136, 162] width 8 height 8
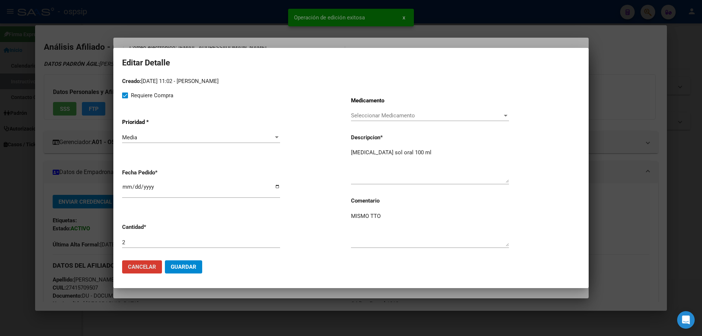
click at [191, 265] on span "Guardar" at bounding box center [184, 267] width 26 height 7
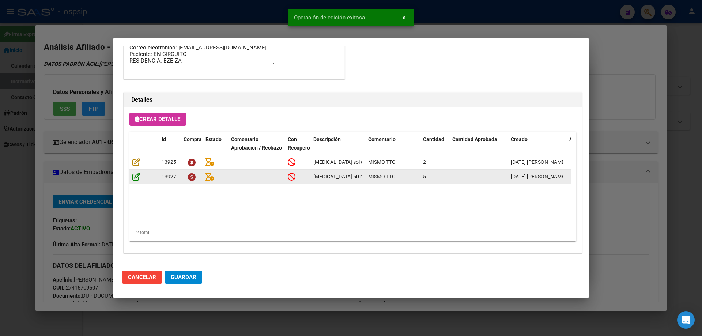
click at [140, 173] on icon at bounding box center [136, 177] width 8 height 8
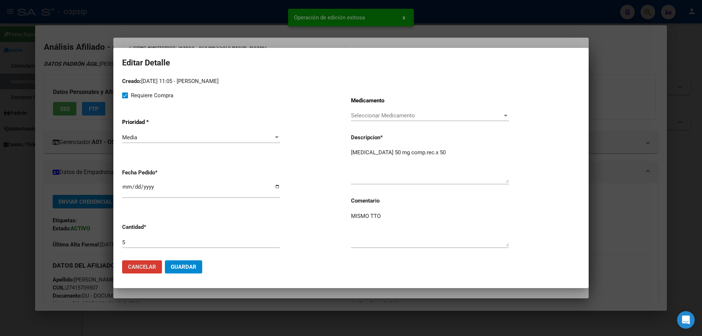
click at [186, 263] on button "Guardar" at bounding box center [183, 266] width 37 height 13
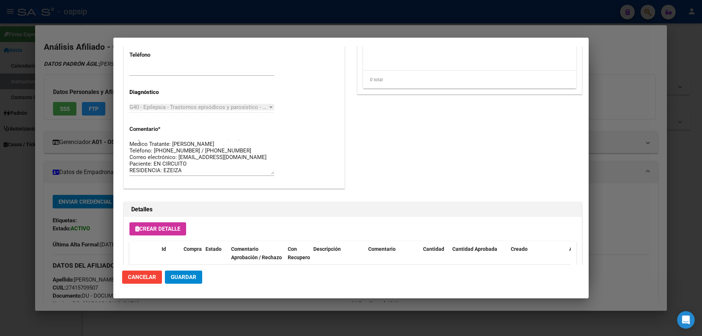
click at [191, 278] on span "Guardar" at bounding box center [184, 277] width 26 height 7
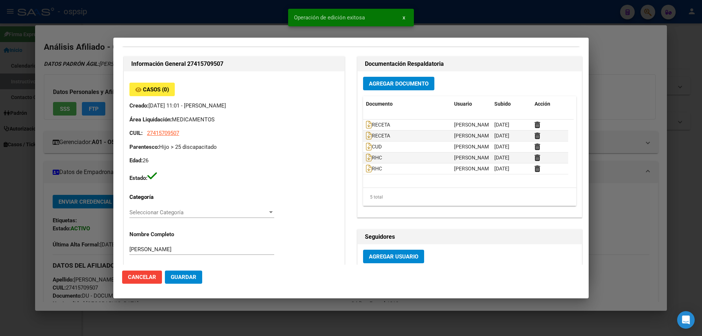
scroll to position [0, 0]
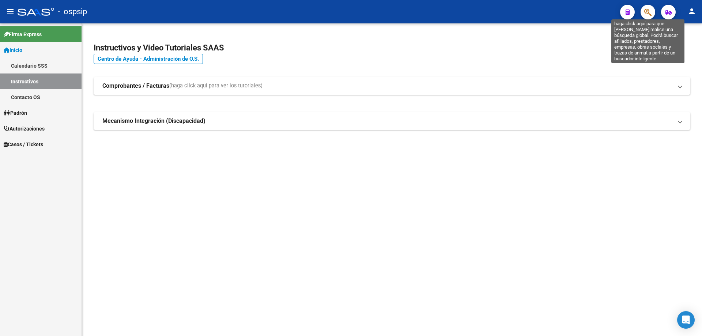
click at [645, 13] on icon "button" at bounding box center [647, 12] width 7 height 8
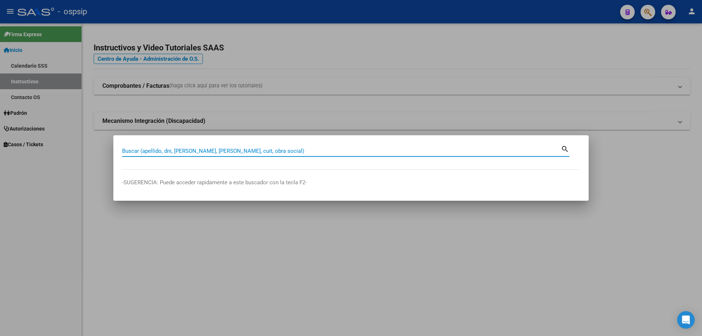
paste input "20241248969"
type input "20241248969"
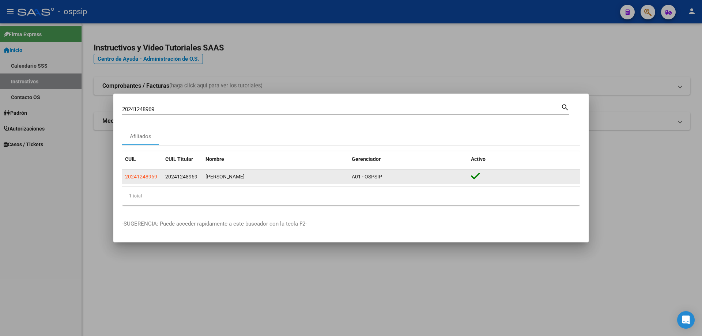
click at [153, 184] on div "20241248969 20241248969 [PERSON_NAME] A01 - OSPSIP" at bounding box center [351, 177] width 458 height 15
click at [153, 178] on span "20241248969" at bounding box center [141, 177] width 32 height 6
type textarea "20241248969"
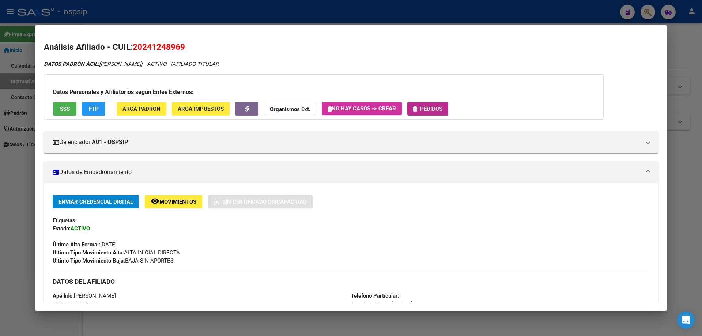
click at [442, 112] on span "Pedidos" at bounding box center [431, 109] width 22 height 7
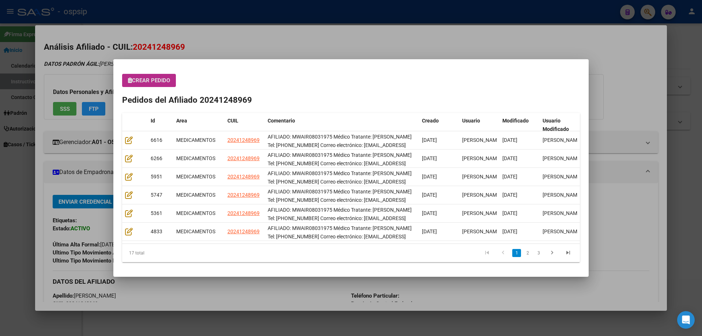
click at [159, 80] on span "Crear Pedido" at bounding box center [149, 80] width 42 height 7
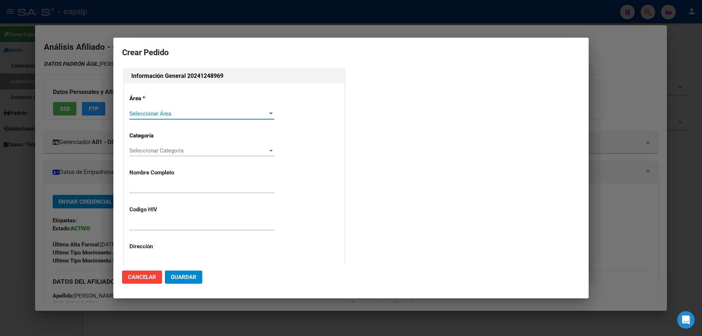
type input "[PERSON_NAME]"
type input "MWAIR08031975"
type input "[GEOGRAPHIC_DATA], [STREET_ADDRESS], Piso: 00"
click at [181, 113] on span "Seleccionar Área" at bounding box center [198, 113] width 138 height 7
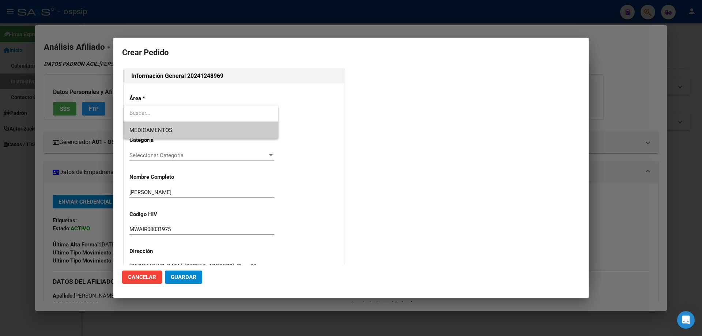
click at [162, 135] on span "MEDICAMENTOS" at bounding box center [200, 130] width 143 height 16
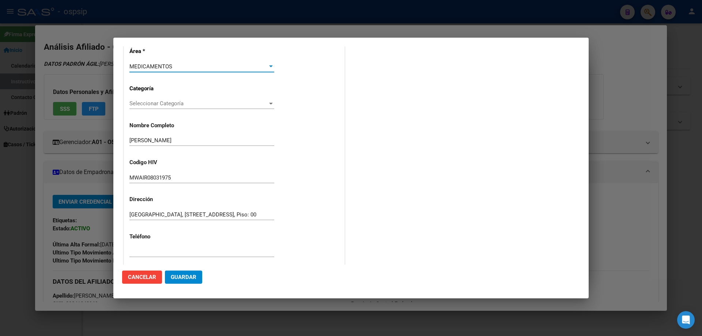
scroll to position [110, 0]
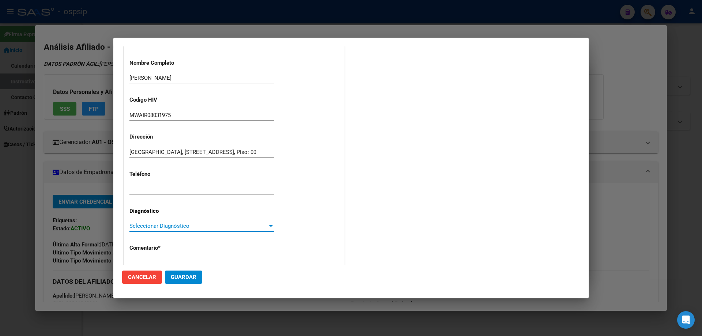
click at [141, 228] on span "Seleccionar Diagnóstico" at bounding box center [198, 226] width 138 height 7
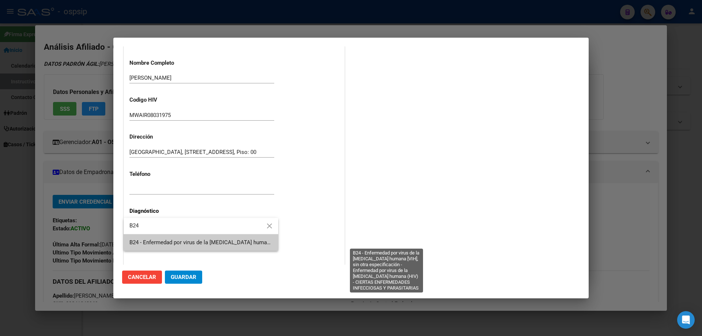
type input "B24"
click at [142, 242] on span "B24 - Enfermedad por virus de la [MEDICAL_DATA] humana [VIH], sin otra especifi…" at bounding box center [385, 242] width 512 height 7
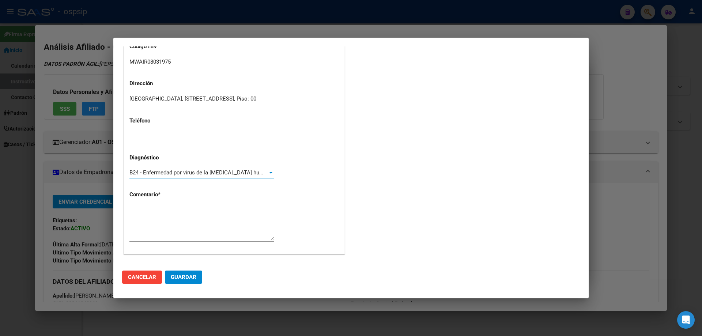
scroll to position [164, 0]
paste textarea "AFILIADO: MWAIR08031975 Médico Tratante: [PERSON_NAME] Tel: [PHONE_NUMBER] Corr…"
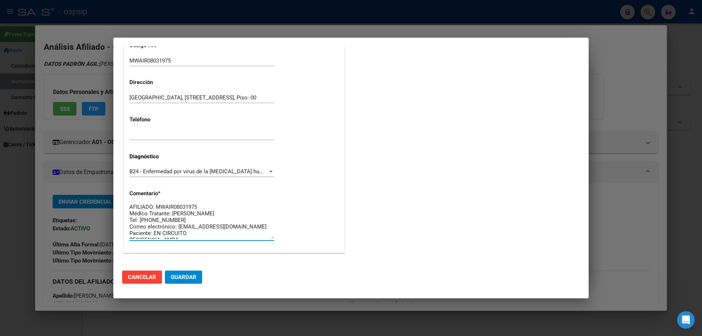
scroll to position [0, 0]
type textarea "AFILIADO: MWAIR08031975 Médico Tratante: [PERSON_NAME] Tel: [PHONE_NUMBER] Corr…"
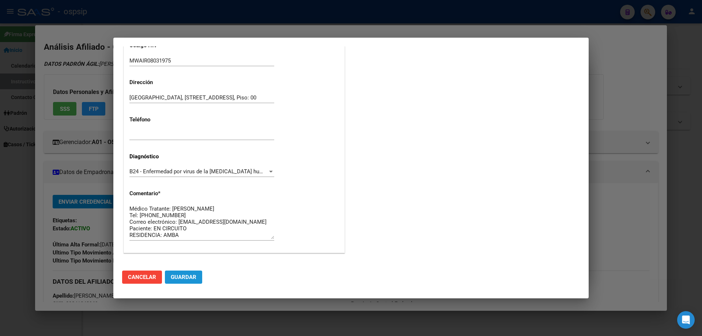
click at [194, 281] on button "Guardar" at bounding box center [183, 277] width 37 height 13
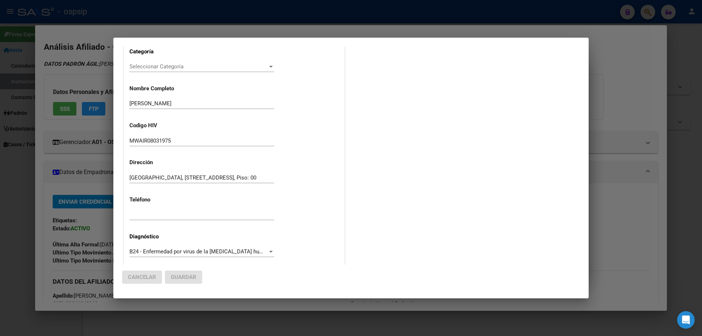
scroll to position [0, 0]
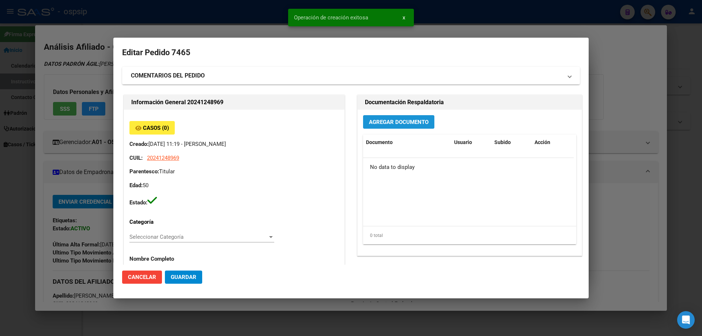
click at [376, 119] on span "Agregar Documento" at bounding box center [399, 122] width 60 height 7
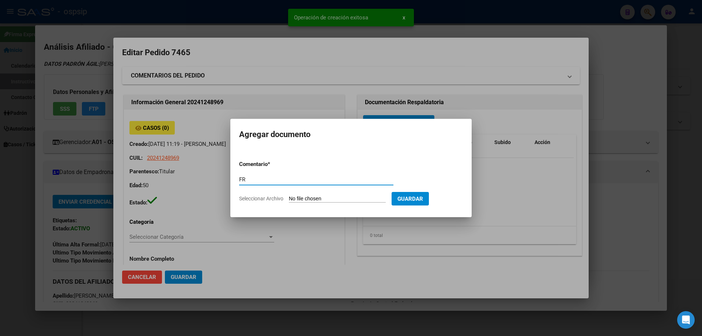
type input "F"
type input "RECETA"
click at [326, 202] on input "Seleccionar Archivo" at bounding box center [337, 199] width 97 height 7
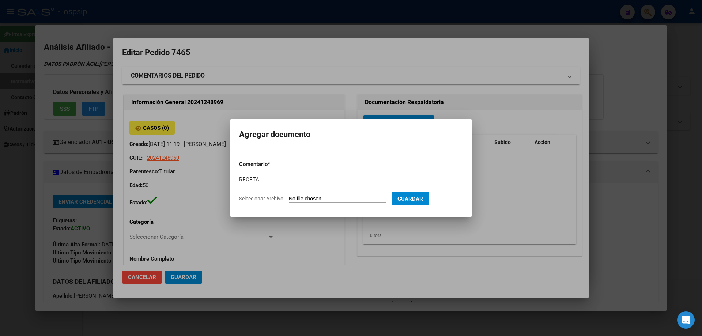
type input "C:\fakepath\MDWDJPBQNLORPI07NYSWQ22Y3FDOEG_134038999459589695.pdf"
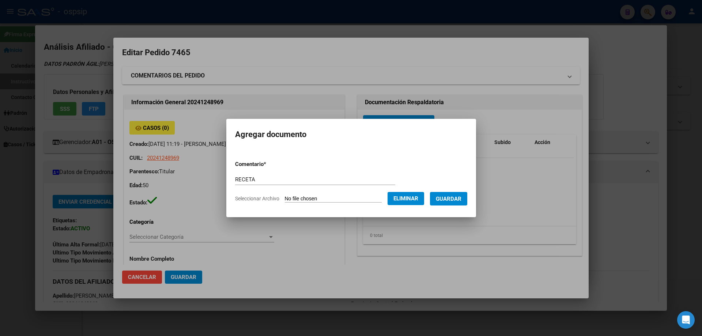
click at [452, 206] on form "Comentario * RECETA Comentario Seleccionar Archivo Eliminar Guardar" at bounding box center [351, 181] width 232 height 53
click at [453, 198] on span "Guardar" at bounding box center [449, 199] width 26 height 7
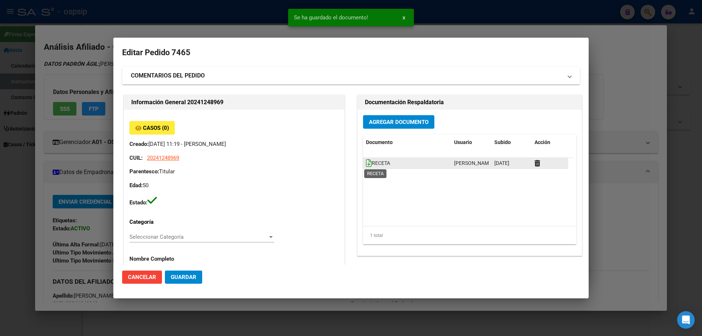
click at [366, 165] on icon at bounding box center [369, 163] width 6 height 8
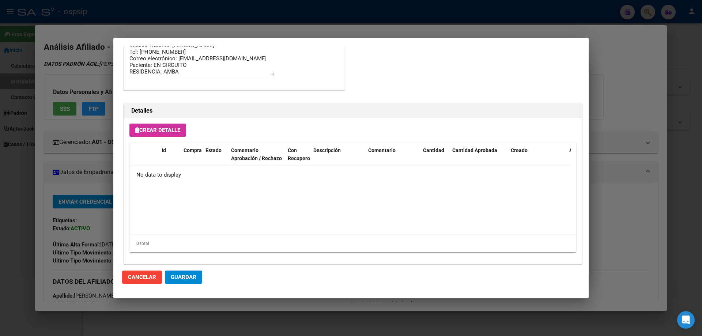
scroll to position [425, 0]
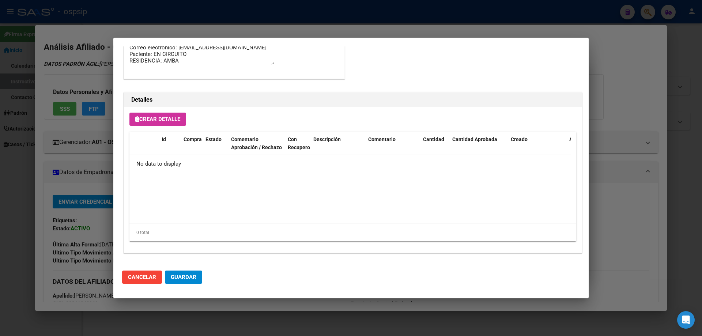
click at [173, 120] on span "Crear Detalle" at bounding box center [157, 119] width 45 height 7
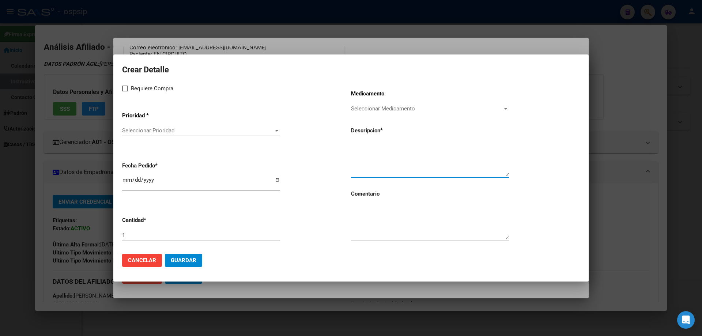
paste textarea "[MEDICAL_DATA]+[MEDICAL_DATA]+[MEDICAL_DATA] 50mg/600mg/300mg comp. X 30 (DTG/A…"
type textarea "[MEDICAL_DATA]+[MEDICAL_DATA]+[MEDICAL_DATA] 50mg/600mg/300mg comp. X 30 (DTG/A…"
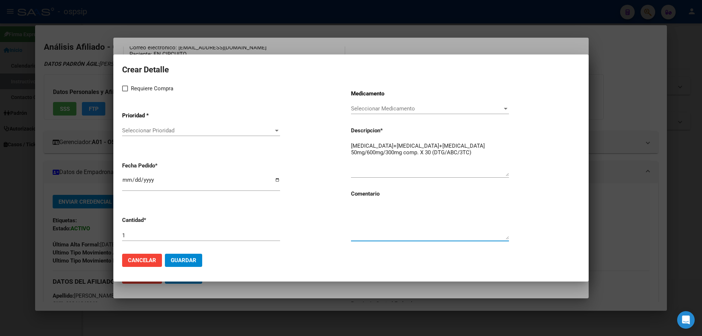
click at [396, 227] on textarea at bounding box center [430, 222] width 158 height 34
type textarea "MISMO TTO"
click at [124, 88] on span at bounding box center [125, 89] width 6 height 6
click at [125, 91] on input "Requiere Compra" at bounding box center [125, 91] width 0 height 0
checkbox input "true"
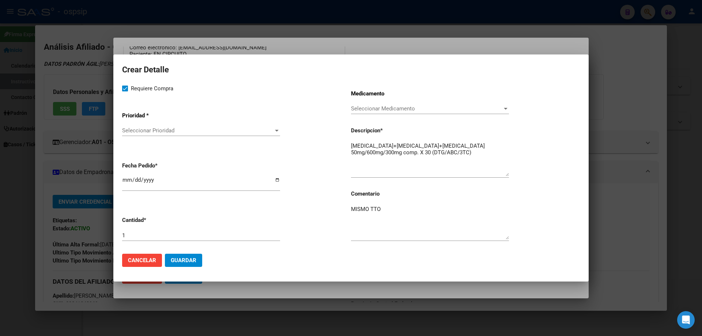
click at [134, 125] on div "Seleccionar Prioridad Seleccionar Prioridad" at bounding box center [201, 130] width 158 height 11
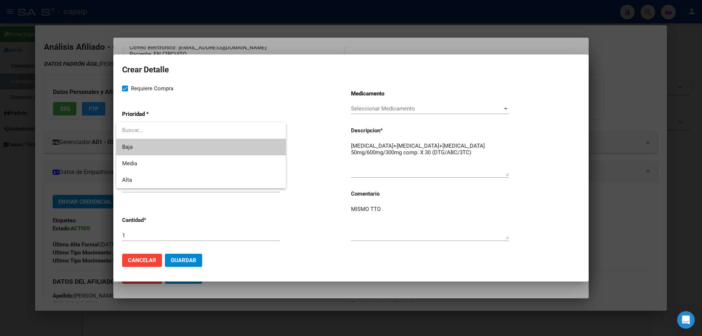
click at [140, 146] on span "Baja" at bounding box center [201, 147] width 158 height 16
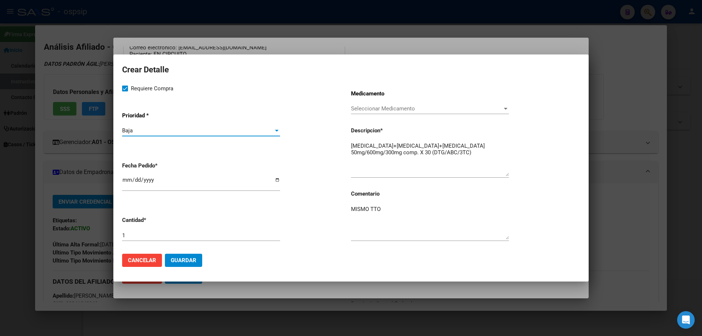
click at [144, 129] on div "Baja" at bounding box center [197, 130] width 151 height 7
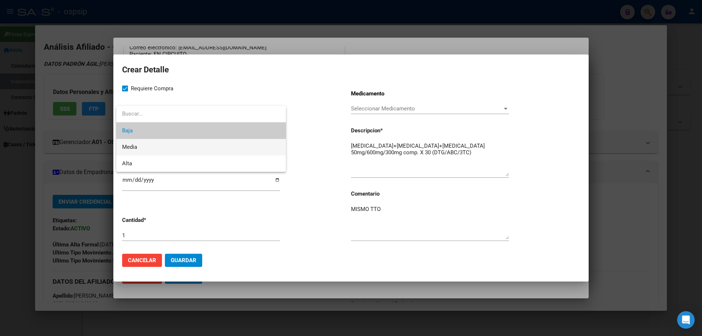
click at [148, 146] on span "Media" at bounding box center [201, 147] width 158 height 16
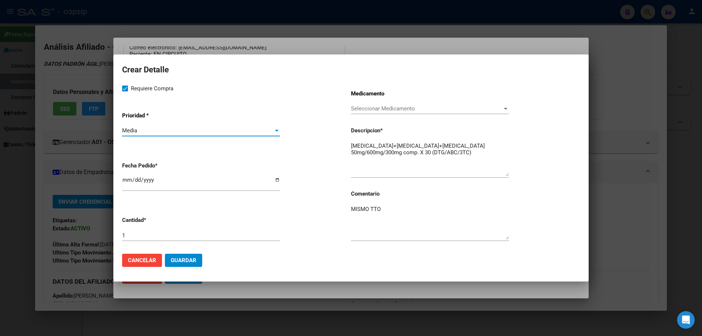
click at [125, 180] on input "[DATE]" at bounding box center [201, 183] width 158 height 12
type input "[DATE]"
click at [180, 257] on span "Guardar" at bounding box center [184, 260] width 26 height 7
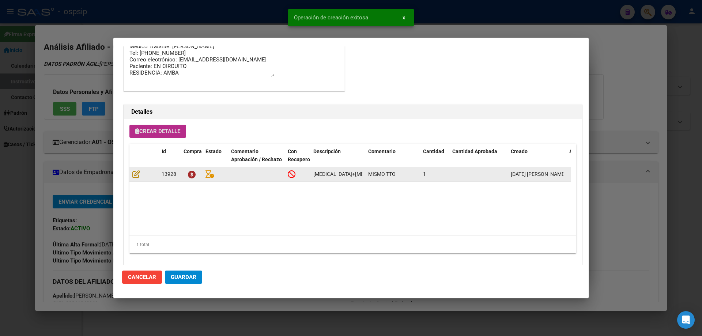
scroll to position [439, 0]
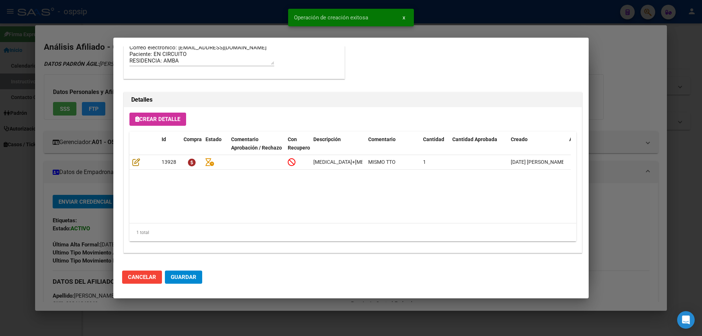
click at [199, 270] on mat-dialog-actions "Cancelar Guardar" at bounding box center [351, 277] width 458 height 25
click at [198, 274] on button "Guardar" at bounding box center [183, 277] width 37 height 13
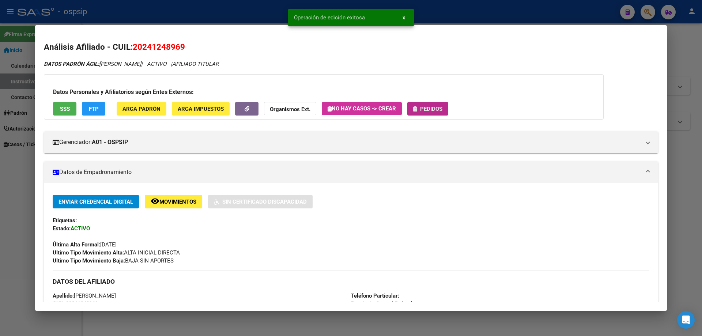
click at [422, 113] on button "Pedidos" at bounding box center [427, 109] width 41 height 14
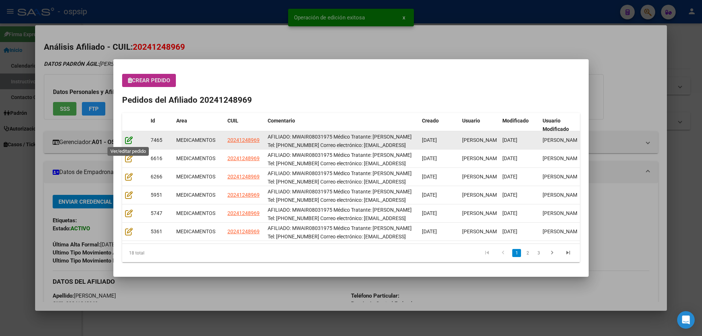
click at [131, 139] on icon at bounding box center [129, 140] width 8 height 8
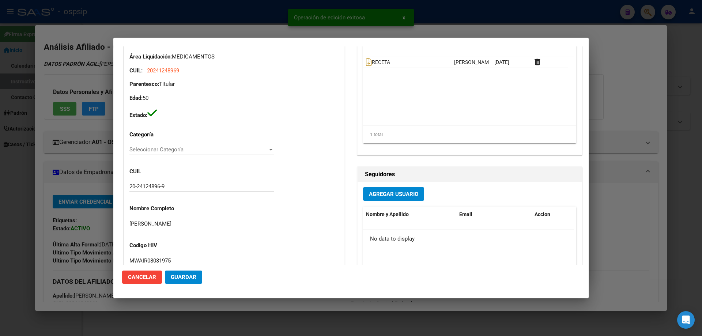
type input "Capital Federal, [STREET_ADDRESS], Piso: 00, Departamento: 000"
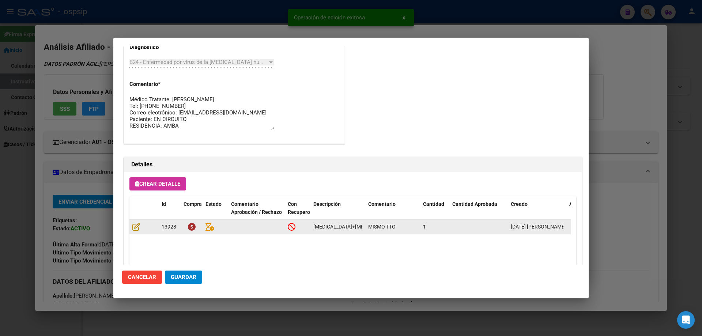
scroll to position [476, 0]
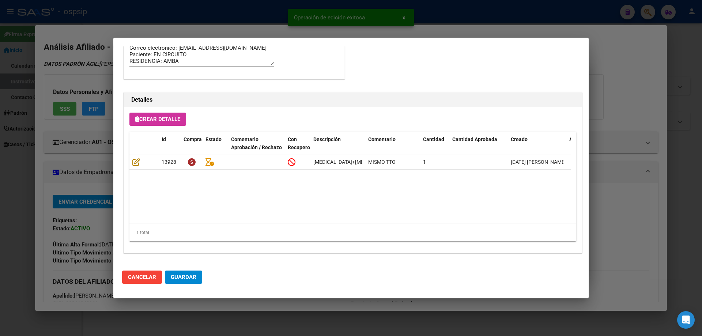
click at [185, 281] on span "Guardar" at bounding box center [184, 277] width 26 height 7
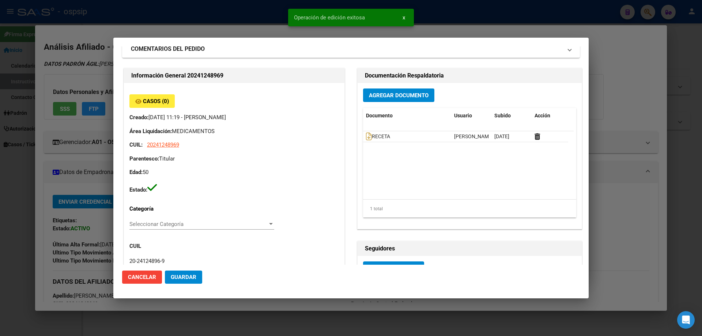
scroll to position [0, 0]
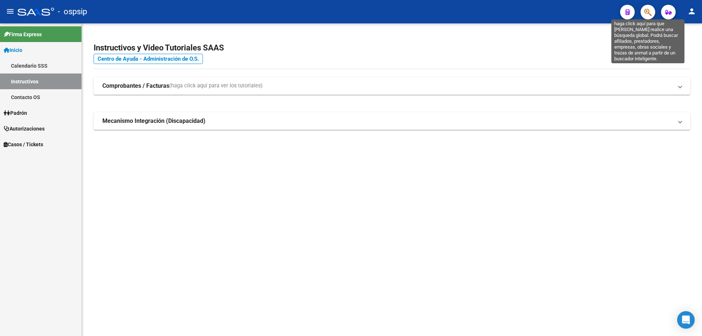
click at [644, 12] on icon "button" at bounding box center [647, 12] width 7 height 8
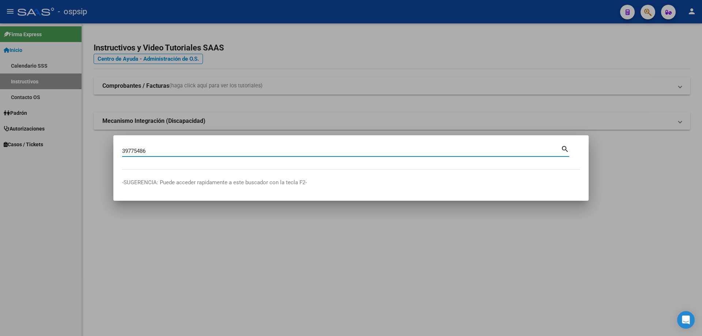
type input "39775486"
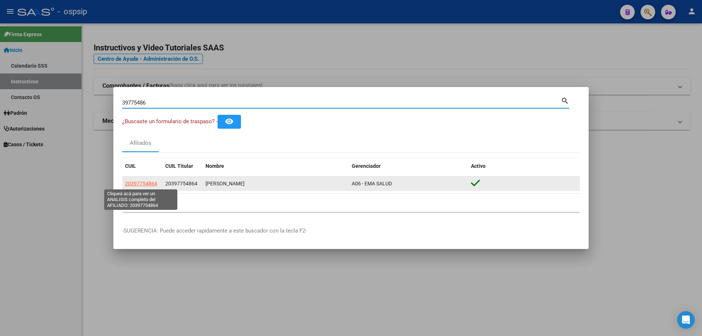
click at [147, 181] on span "20397754864" at bounding box center [141, 184] width 32 height 6
type textarea "20397754864"
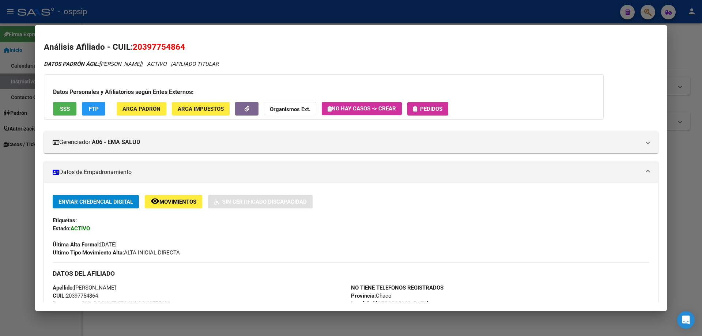
click at [443, 108] on span "Pedidos" at bounding box center [431, 109] width 22 height 7
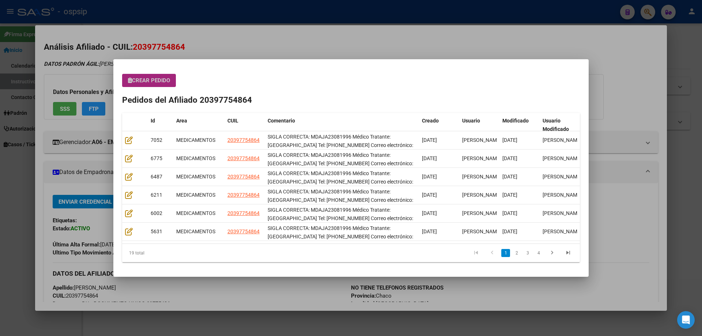
click at [137, 79] on span "Crear Pedido" at bounding box center [149, 80] width 42 height 7
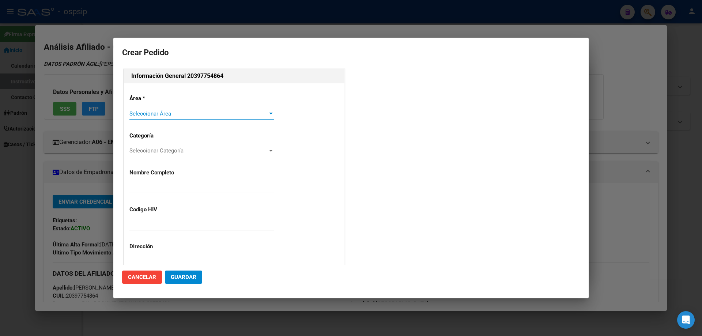
type input "[PERSON_NAME]"
type input "MDAJA23081996"
click at [135, 112] on span "Seleccionar Área" at bounding box center [198, 113] width 138 height 7
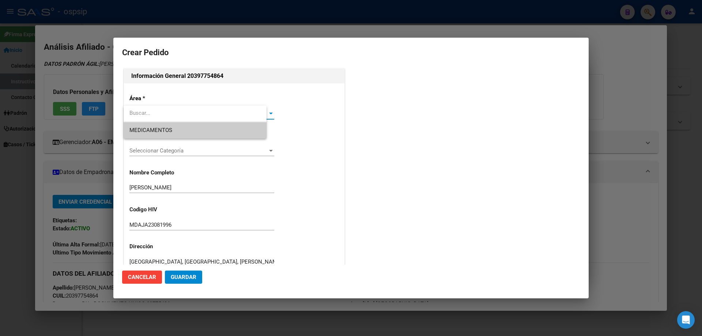
type input "[GEOGRAPHIC_DATA], [GEOGRAPHIC_DATA], [PERSON_NAME] 100"
click at [144, 130] on span "MEDICAMENTOS" at bounding box center [150, 130] width 43 height 7
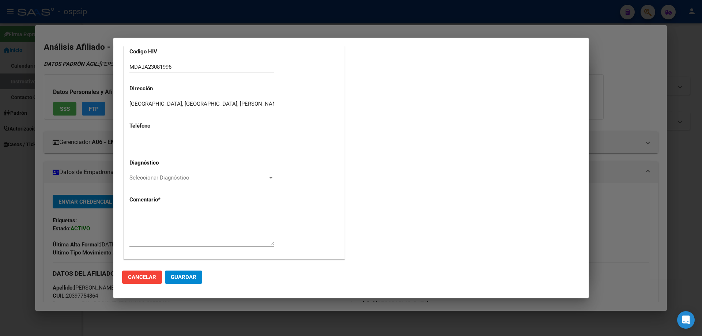
scroll to position [164, 0]
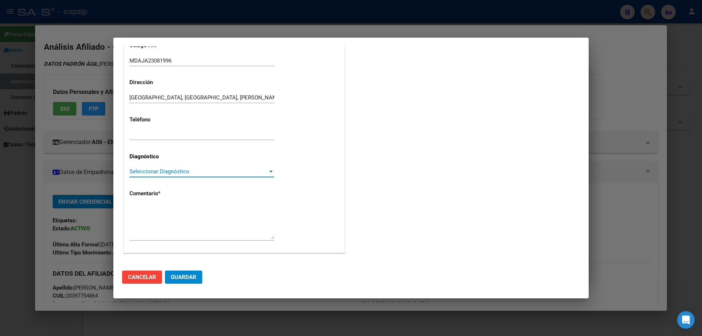
click at [146, 173] on span "Seleccionar Diagnóstico" at bounding box center [198, 171] width 138 height 7
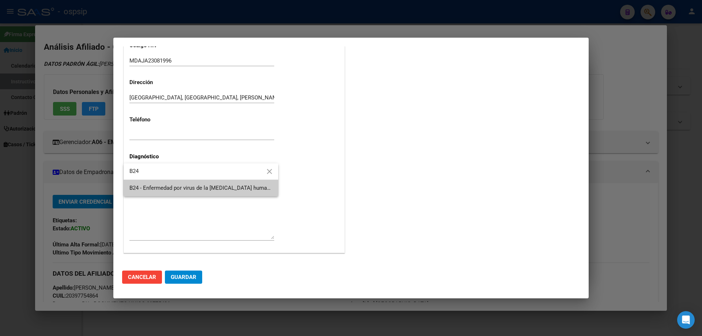
type input "B24"
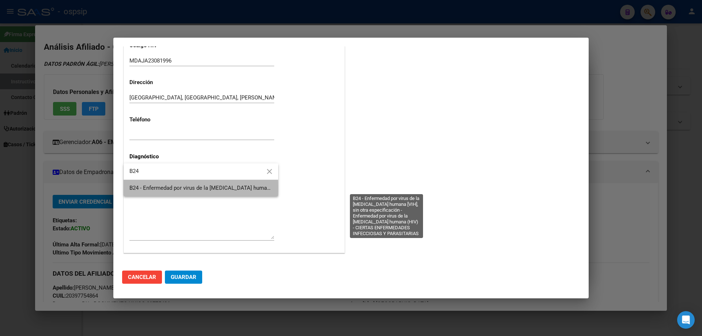
click at [161, 188] on span "B24 - Enfermedad por virus de la [MEDICAL_DATA] humana [VIH], sin otra especifi…" at bounding box center [385, 188] width 512 height 7
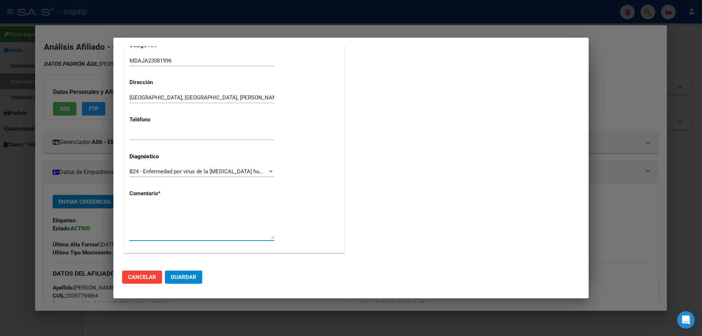
paste textarea "SIGLA CORRECTA: MDAJA23081996 Médico Tratante: [GEOGRAPHIC_DATA] Tel: [PHONE_NU…"
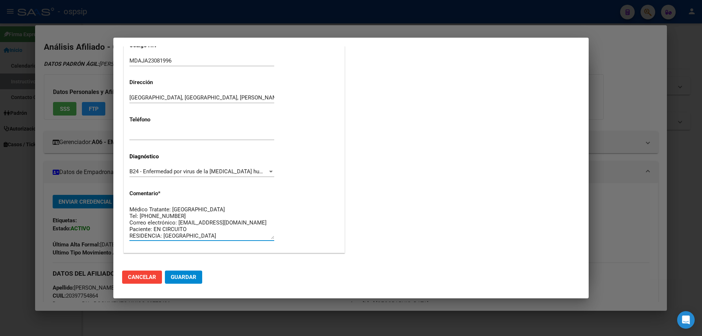
type textarea "SIGLA CORRECTA: MDAJA23081996 Médico Tratante: [GEOGRAPHIC_DATA] Tel: [PHONE_NU…"
click at [187, 273] on button "Guardar" at bounding box center [183, 277] width 37 height 13
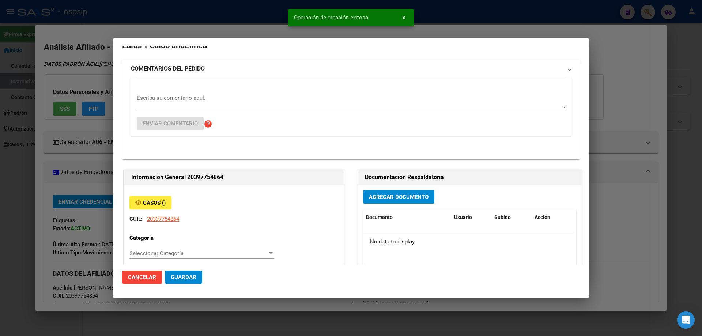
scroll to position [0, 0]
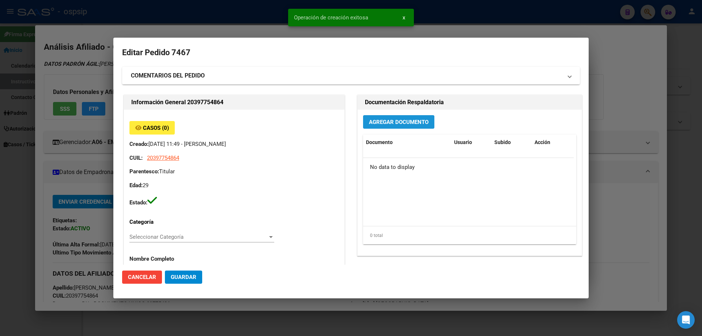
click at [386, 123] on span "Agregar Documento" at bounding box center [399, 122] width 60 height 7
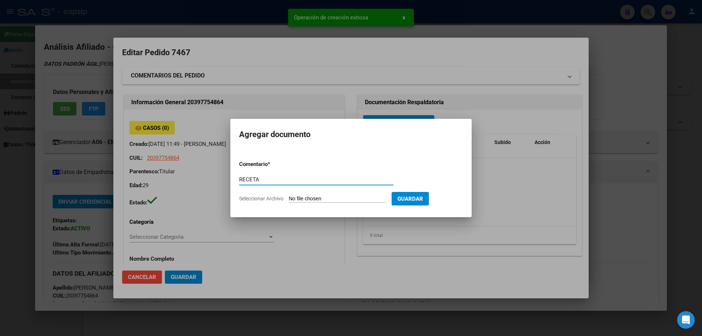
type input "RECETA"
click at [314, 201] on input "Seleccionar Archivo" at bounding box center [337, 199] width 97 height 7
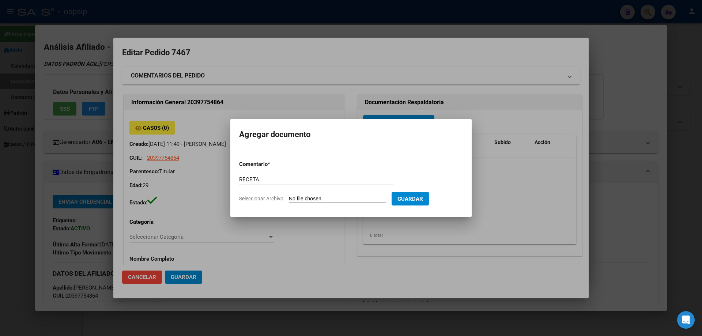
type input "C:\fakepath\gmail_images20251008_131429 (1).png"
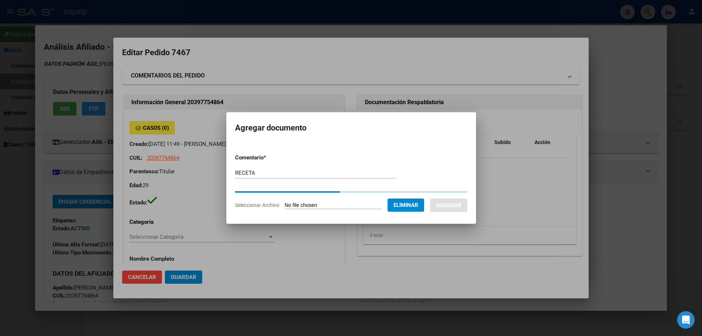
click at [455, 204] on button "Guardar" at bounding box center [448, 206] width 37 height 14
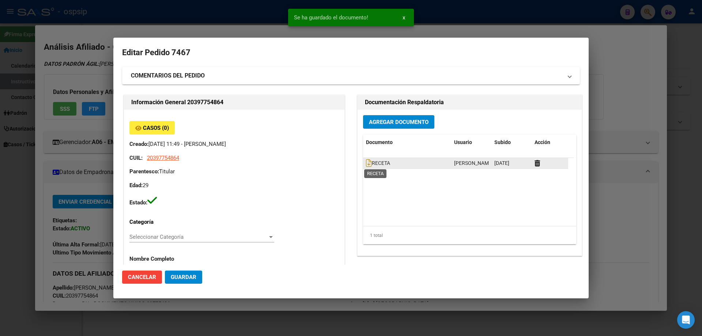
click at [371, 165] on span "RECETA" at bounding box center [378, 164] width 24 height 6
click at [366, 163] on icon at bounding box center [369, 163] width 6 height 8
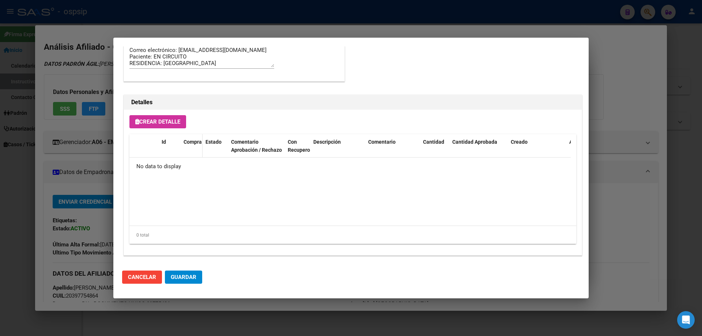
scroll to position [425, 0]
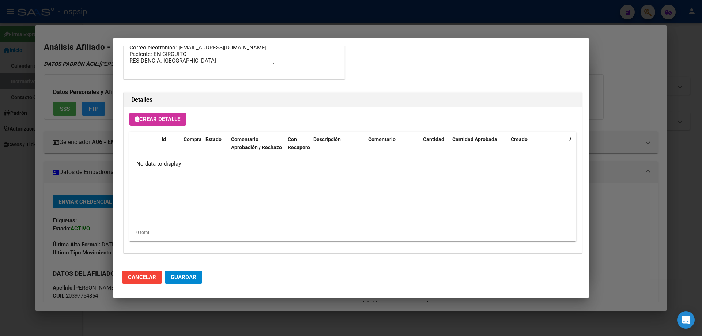
click at [175, 122] on span "Crear Detalle" at bounding box center [157, 119] width 45 height 7
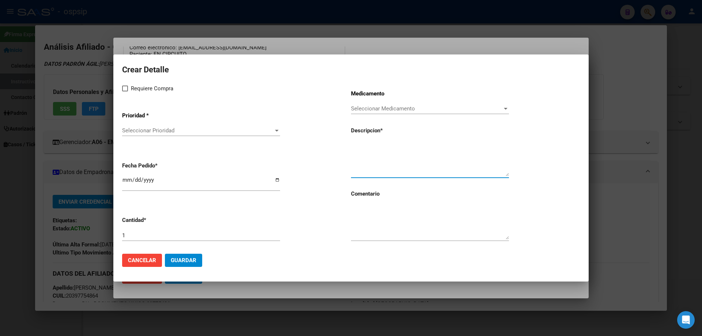
paste textarea "[MEDICAL_DATA]+[MEDICAL_DATA] 50mg/300mg comp. x 30 (DTG/3TC)"
type textarea "[MEDICAL_DATA]+[MEDICAL_DATA] 50mg/300mg comp. x 30 (DTG/3TC)"
click at [385, 225] on textarea at bounding box center [430, 222] width 158 height 34
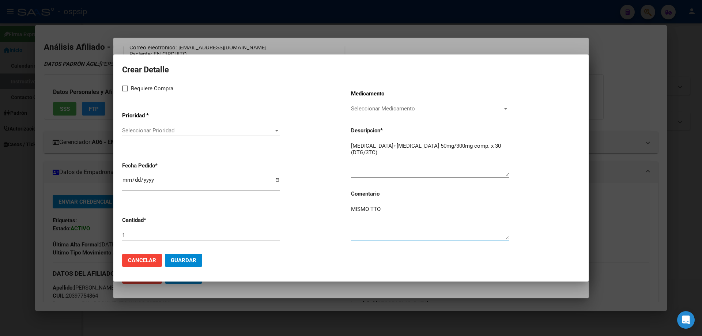
type textarea "MISMO TTO"
click at [131, 90] on span "Requiere Compra" at bounding box center [152, 88] width 42 height 9
click at [125, 91] on input "Requiere Compra" at bounding box center [125, 91] width 0 height 0
checkbox input "true"
click at [151, 131] on span "Seleccionar Prioridad" at bounding box center [197, 130] width 151 height 7
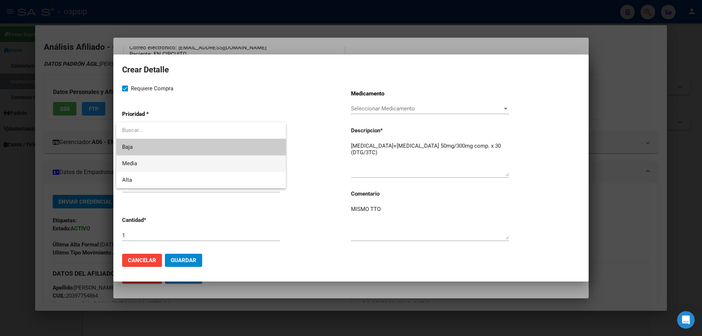
click at [154, 167] on span "Media" at bounding box center [201, 163] width 158 height 16
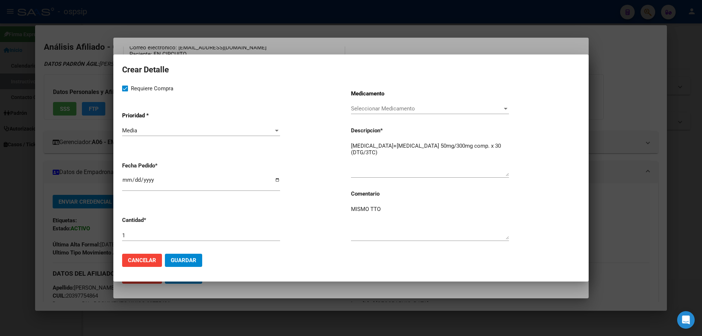
click at [126, 174] on app-form-text-field "[PERSON_NAME] * [DATE]" at bounding box center [236, 177] width 229 height 42
click at [129, 182] on input "[DATE]" at bounding box center [201, 183] width 158 height 12
type input "[DATE]"
click at [188, 260] on span "Guardar" at bounding box center [184, 260] width 26 height 7
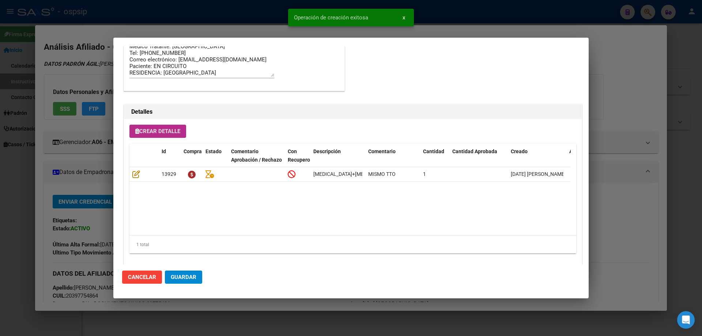
scroll to position [439, 0]
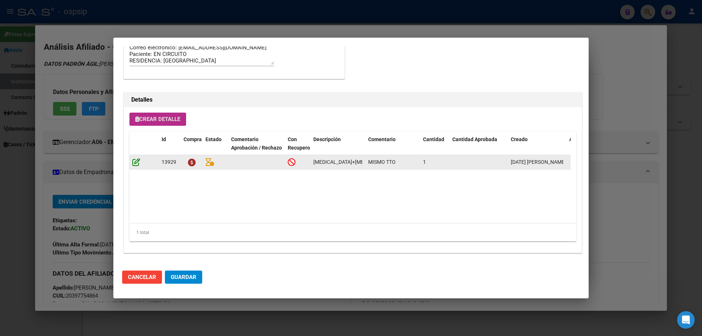
click at [132, 162] on icon at bounding box center [136, 162] width 8 height 8
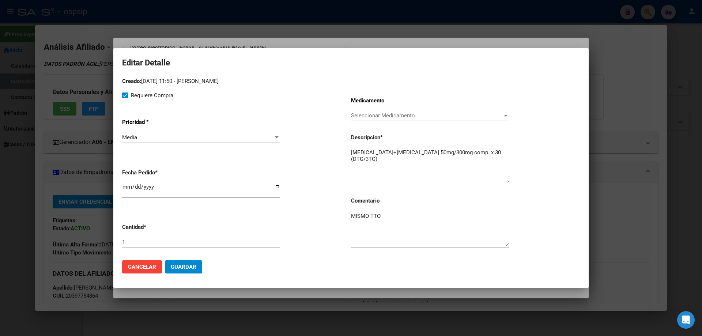
click at [174, 272] on button "Guardar" at bounding box center [183, 266] width 37 height 13
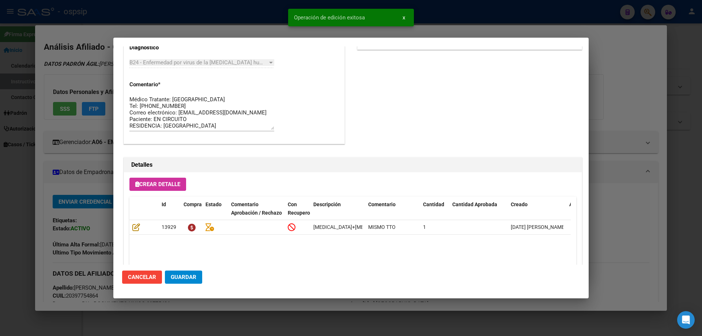
scroll to position [402, 0]
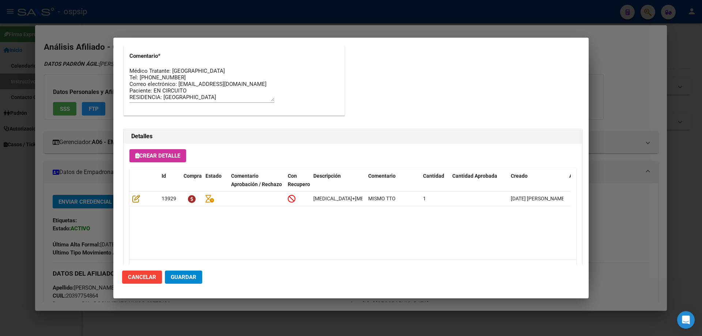
click at [192, 283] on button "Guardar" at bounding box center [183, 277] width 37 height 13
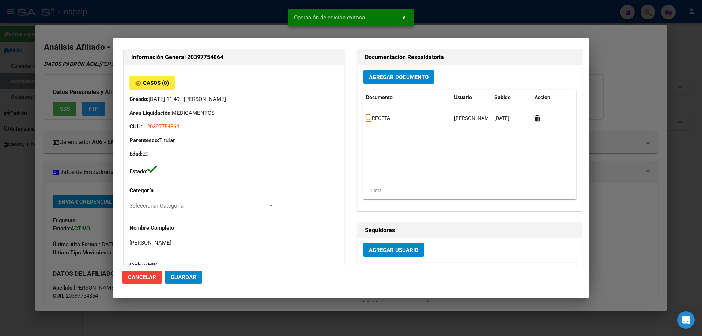
scroll to position [0, 0]
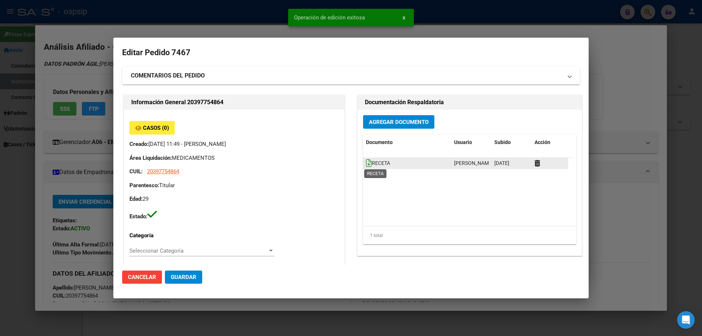
click at [366, 165] on icon at bounding box center [369, 163] width 6 height 8
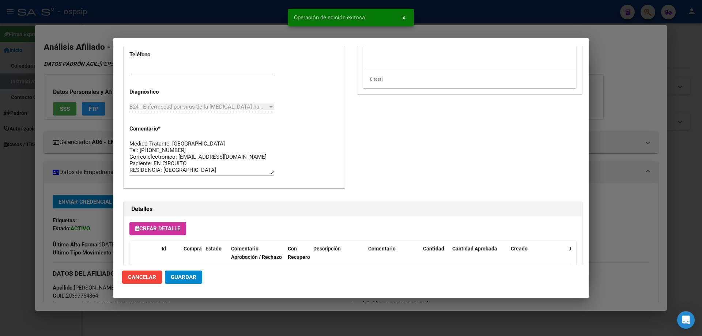
click at [184, 283] on button "Guardar" at bounding box center [183, 277] width 37 height 13
